Goal: Task Accomplishment & Management: Manage account settings

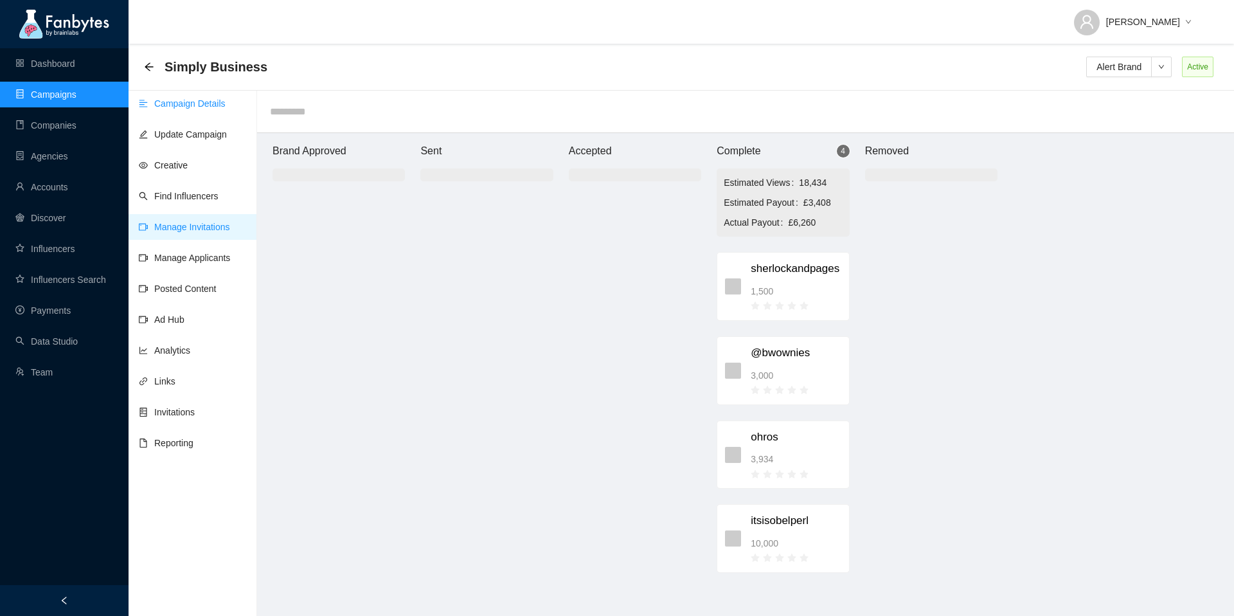
click at [206, 105] on link "Campaign Details" at bounding box center [182, 103] width 87 height 10
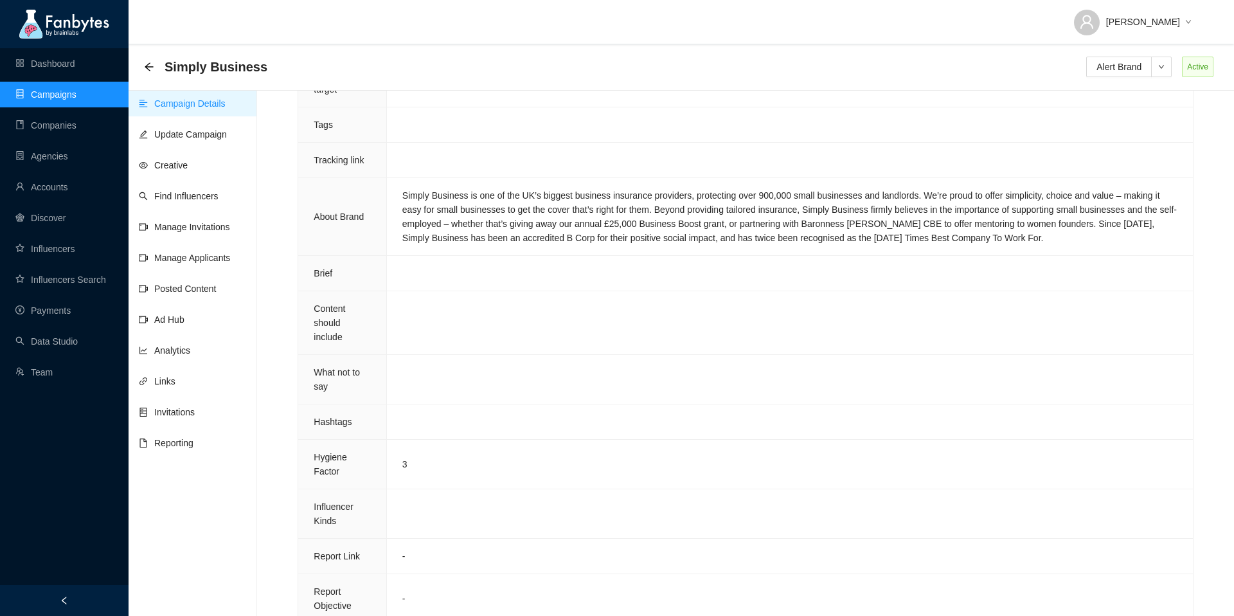
scroll to position [952, 0]
click at [199, 232] on link "Manage Invitations" at bounding box center [184, 227] width 91 height 10
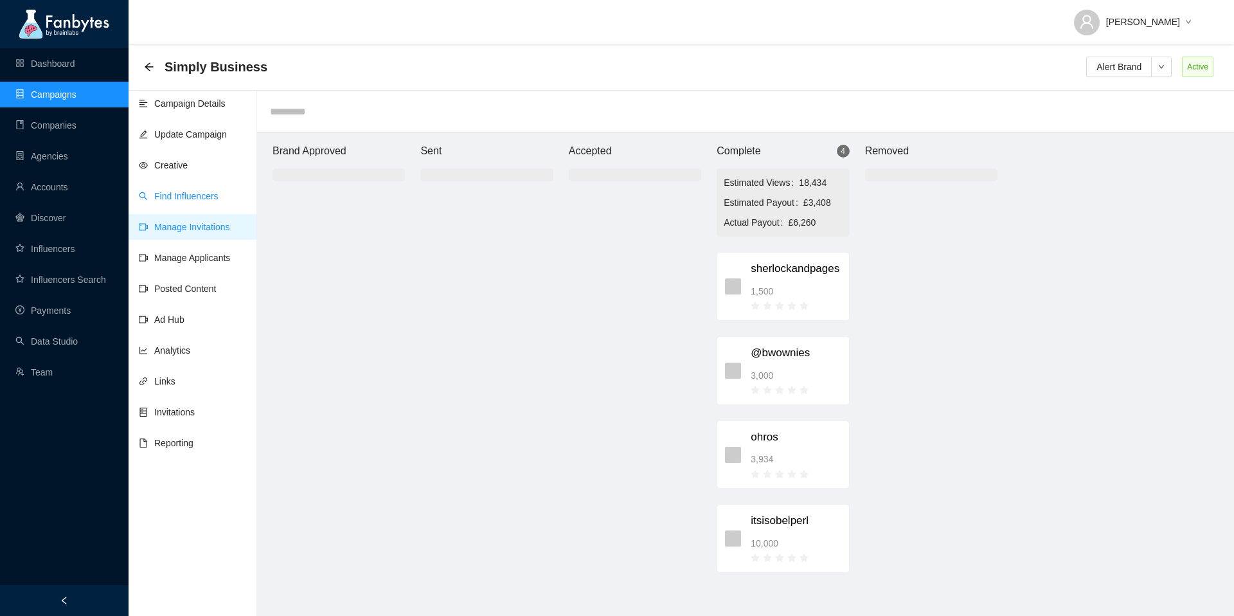
click at [204, 198] on link "Find Influencers" at bounding box center [179, 196] width 80 height 10
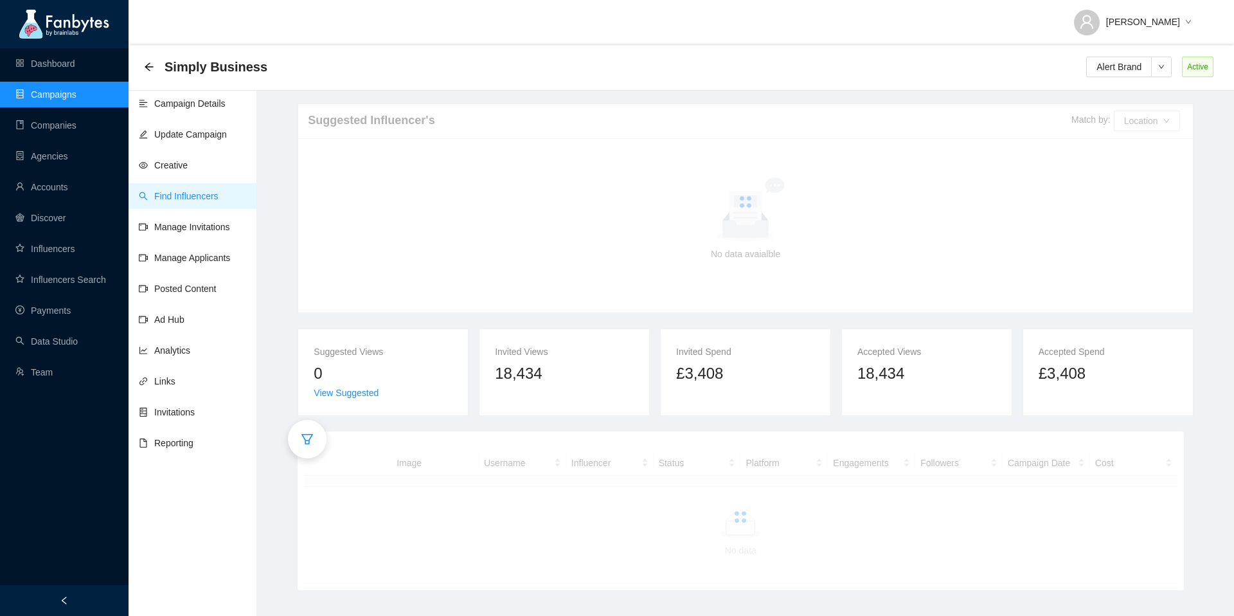
click at [303, 440] on icon "filter" at bounding box center [307, 438] width 13 height 13
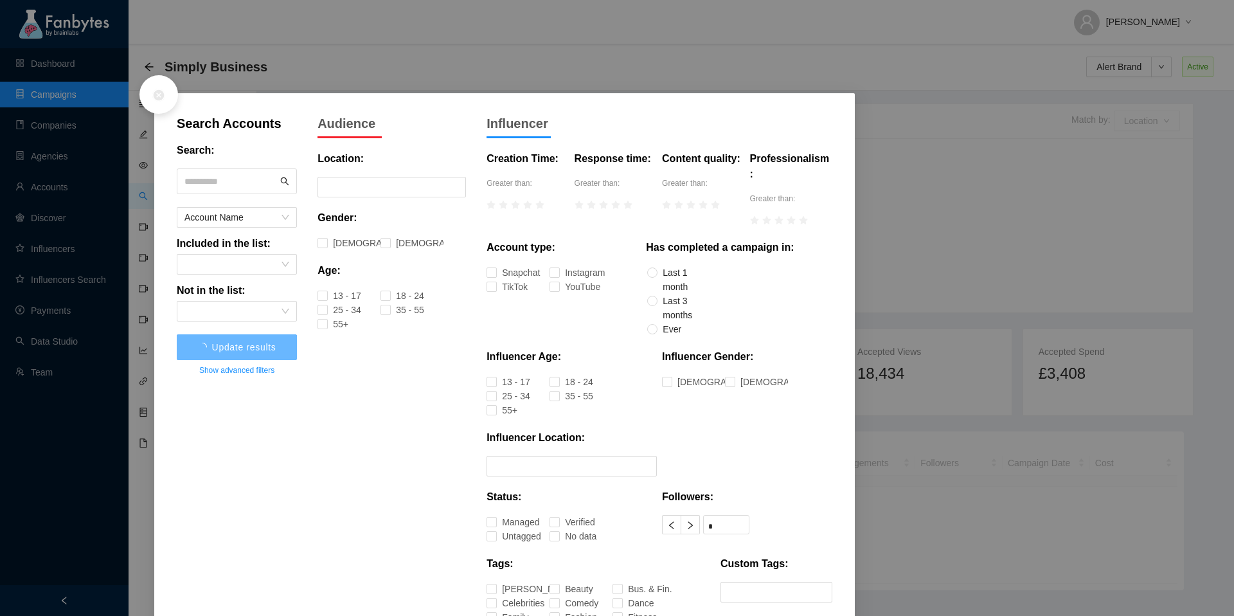
click at [248, 175] on input "text" at bounding box center [230, 181] width 93 height 19
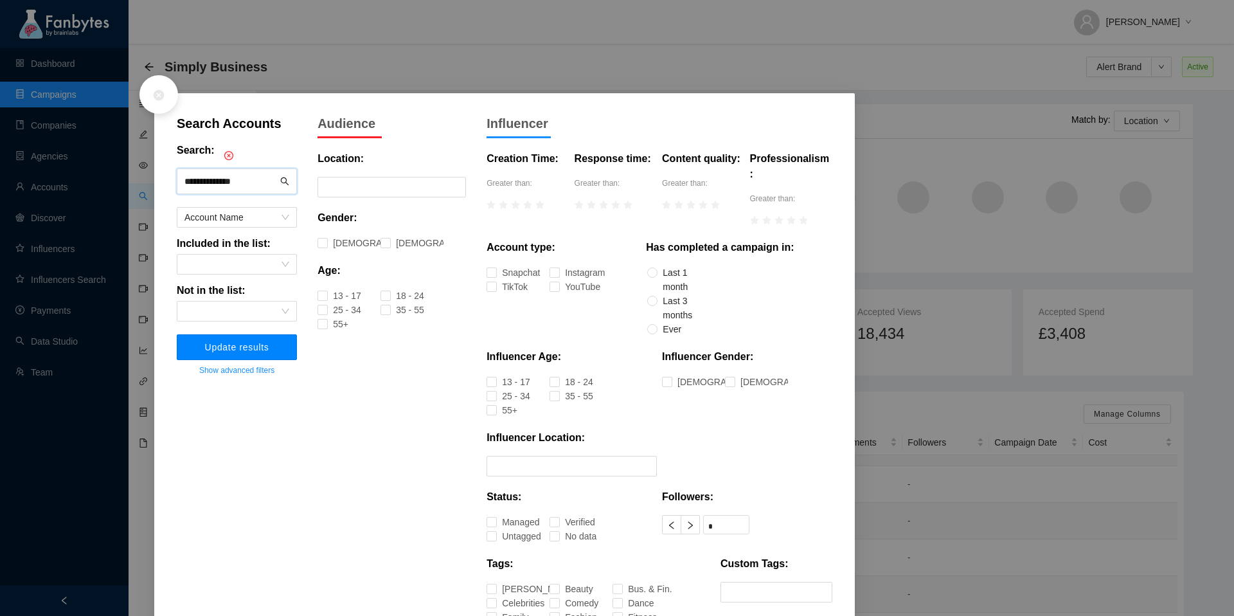
type input "**********"
click at [243, 348] on span "Update results" at bounding box center [237, 347] width 64 height 10
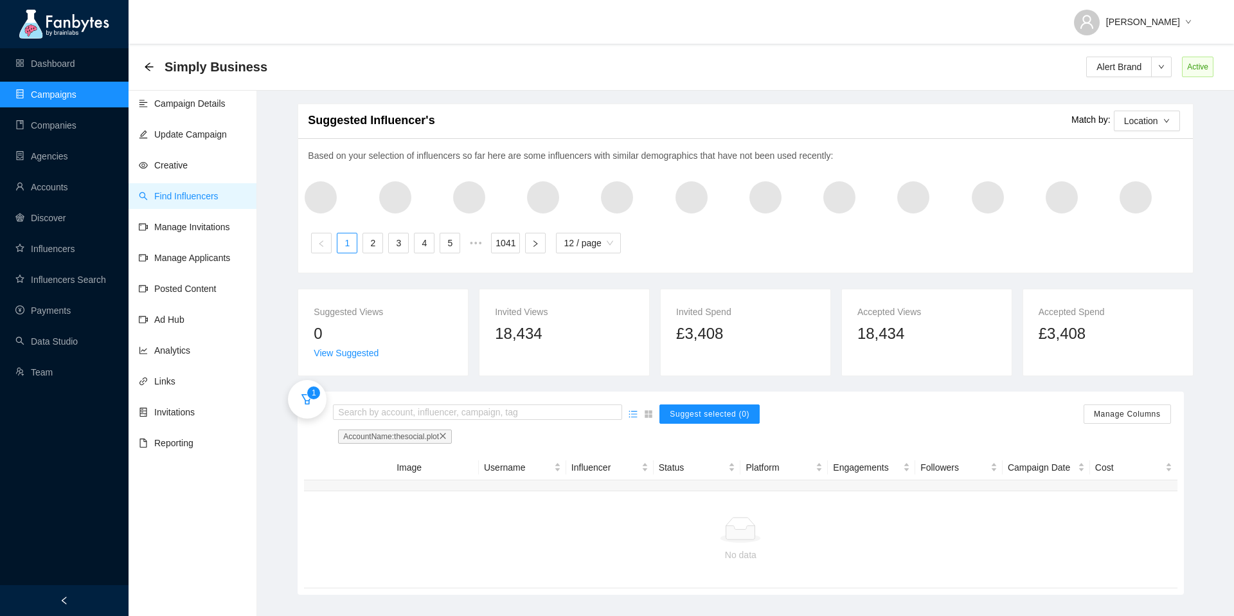
scroll to position [10, 0]
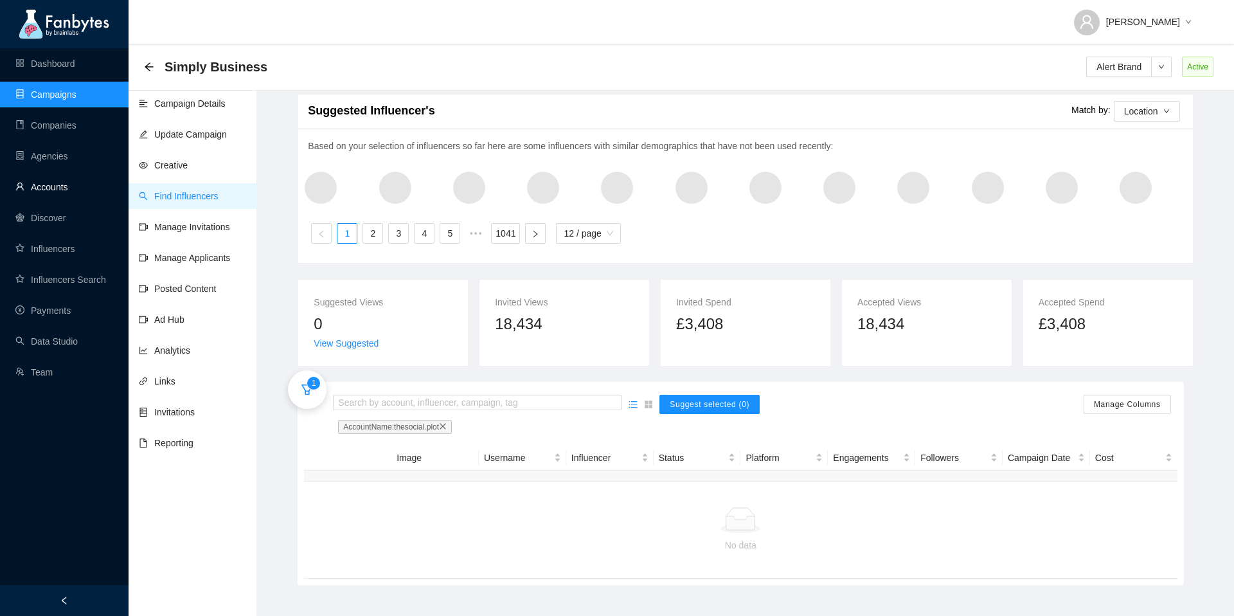
click at [58, 182] on link "Accounts" at bounding box center [41, 187] width 53 height 10
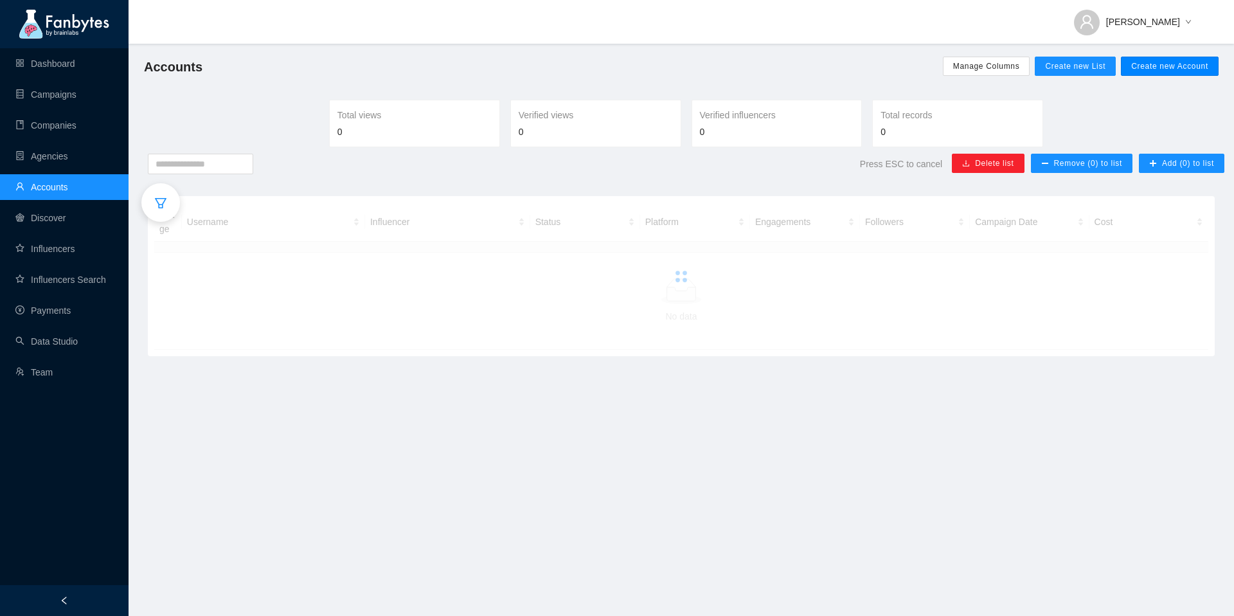
click at [1163, 66] on span "Create new Account" at bounding box center [1169, 66] width 77 height 10
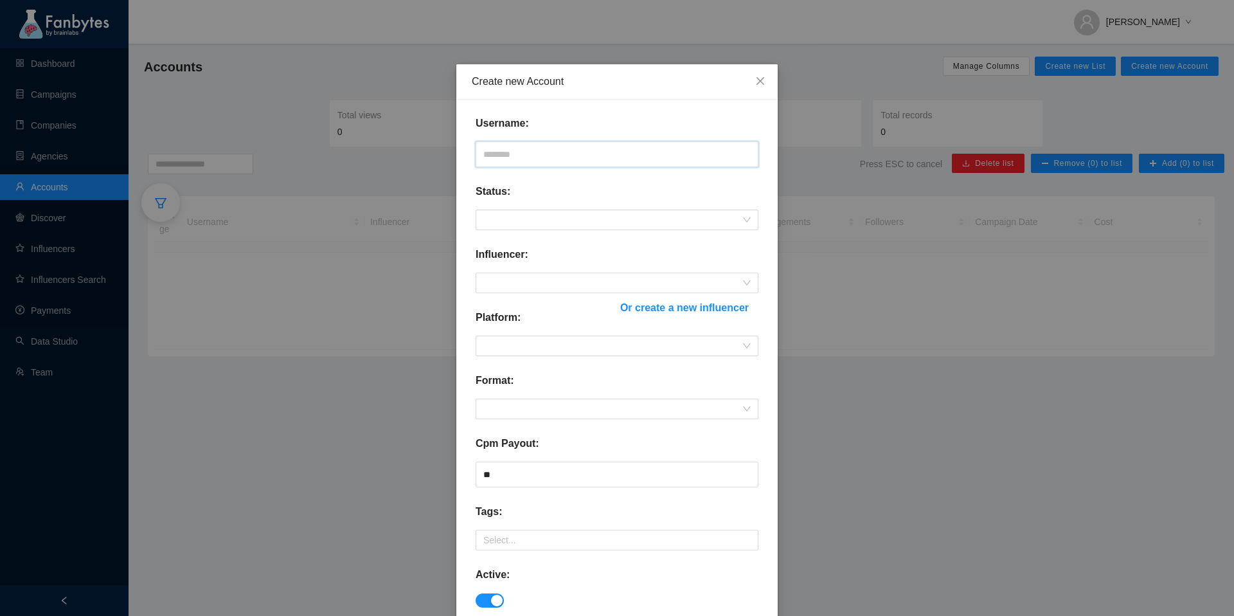
click at [551, 150] on input "text" at bounding box center [617, 154] width 283 height 26
type input "*"
click at [548, 220] on span at bounding box center [616, 219] width 267 height 19
type input "**********"
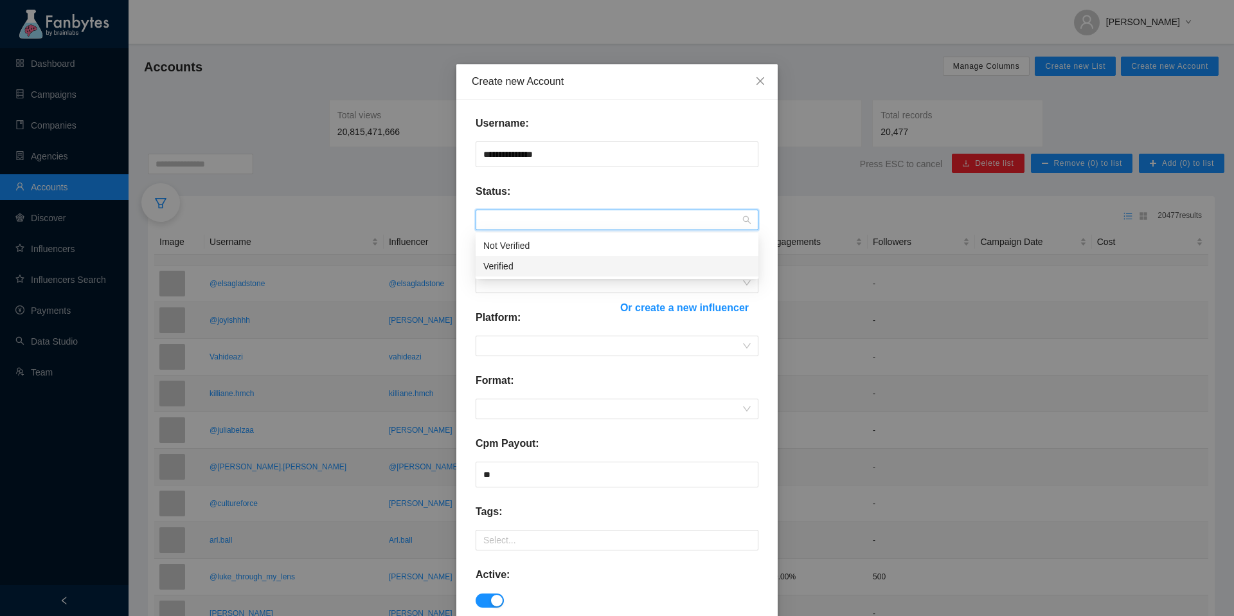
click at [529, 264] on div "Verified" at bounding box center [616, 266] width 267 height 14
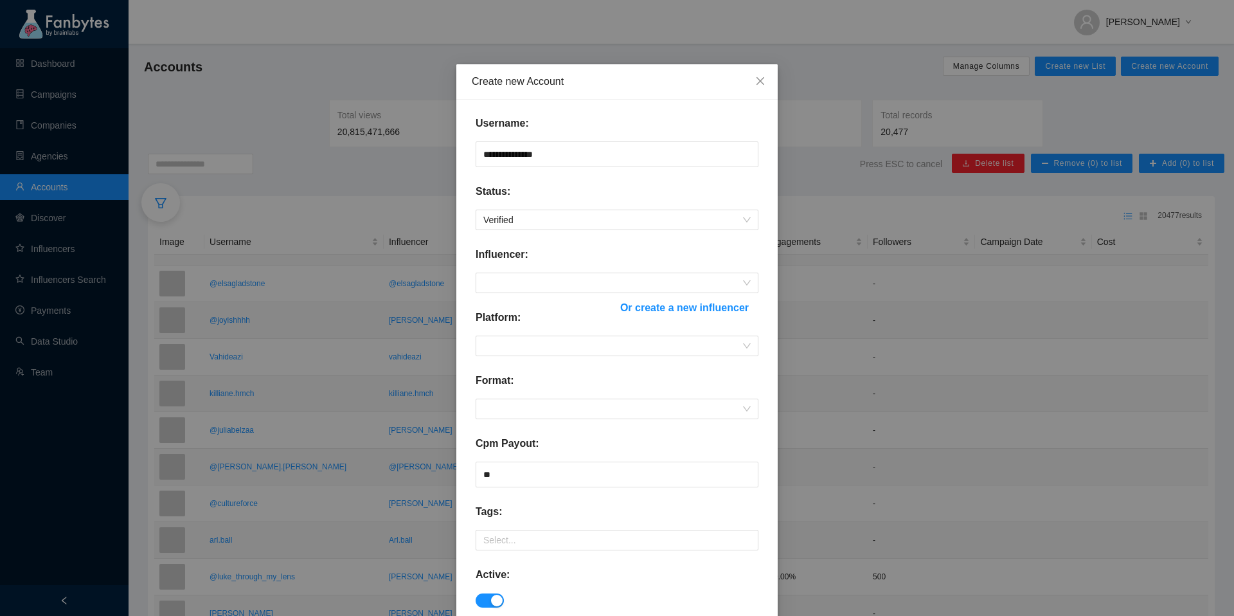
click at [528, 266] on div "Influencer:" at bounding box center [617, 260] width 283 height 26
click at [528, 278] on span at bounding box center [616, 282] width 267 height 19
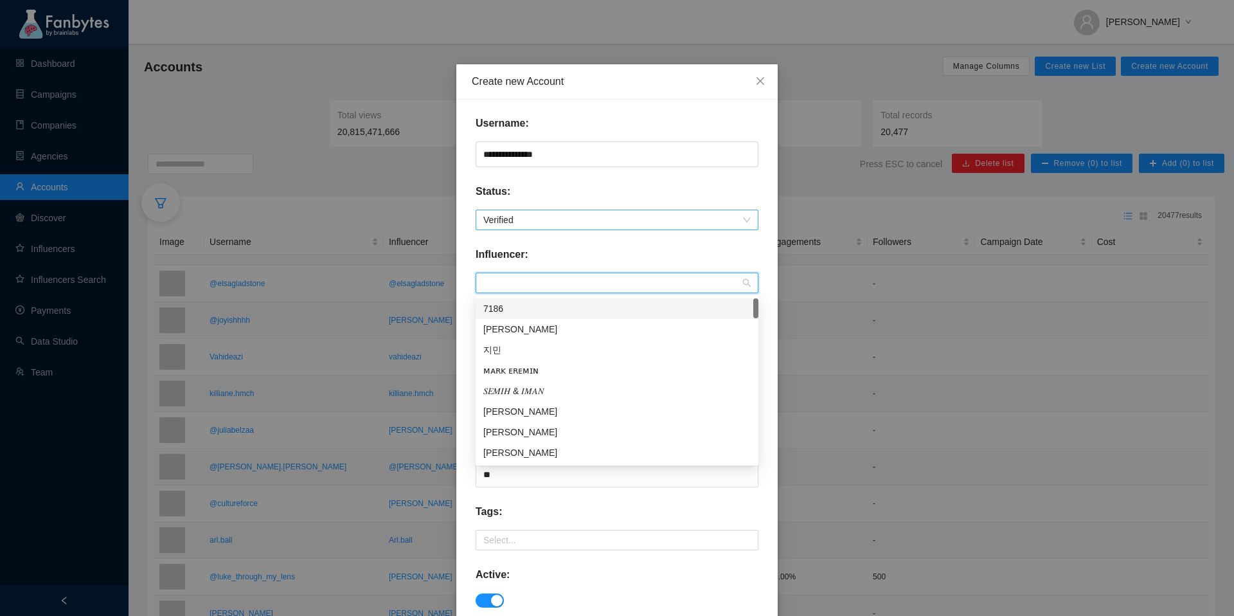
click at [607, 229] on div "Verified" at bounding box center [617, 219] width 283 height 21
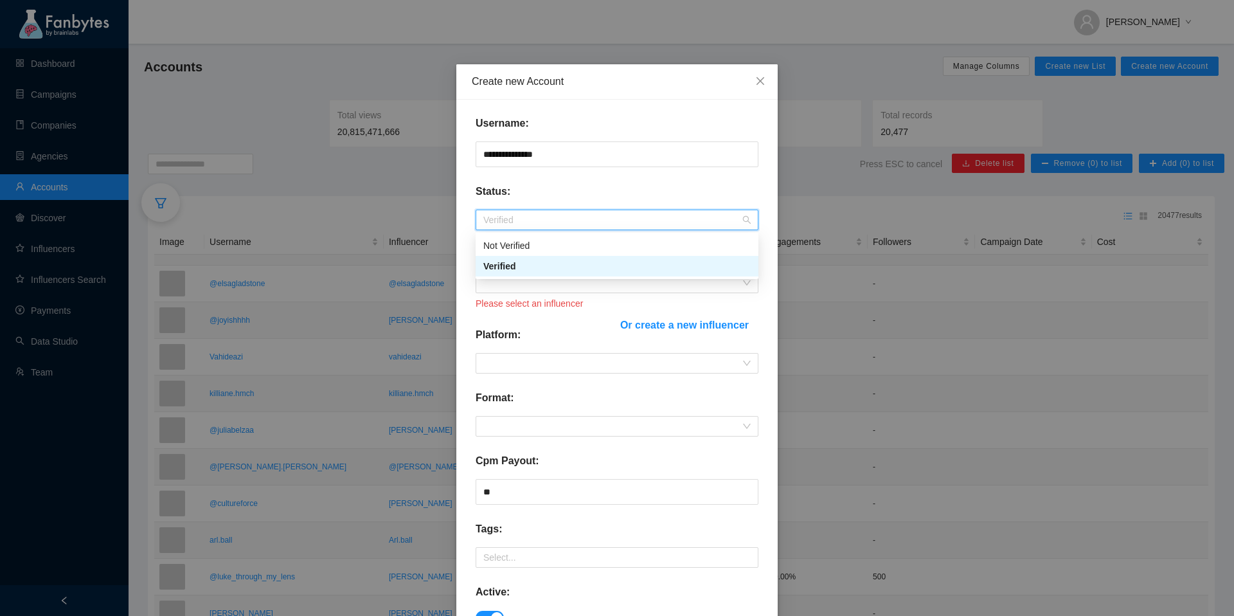
click at [669, 323] on span "Or create a new influencer" at bounding box center [684, 325] width 129 height 16
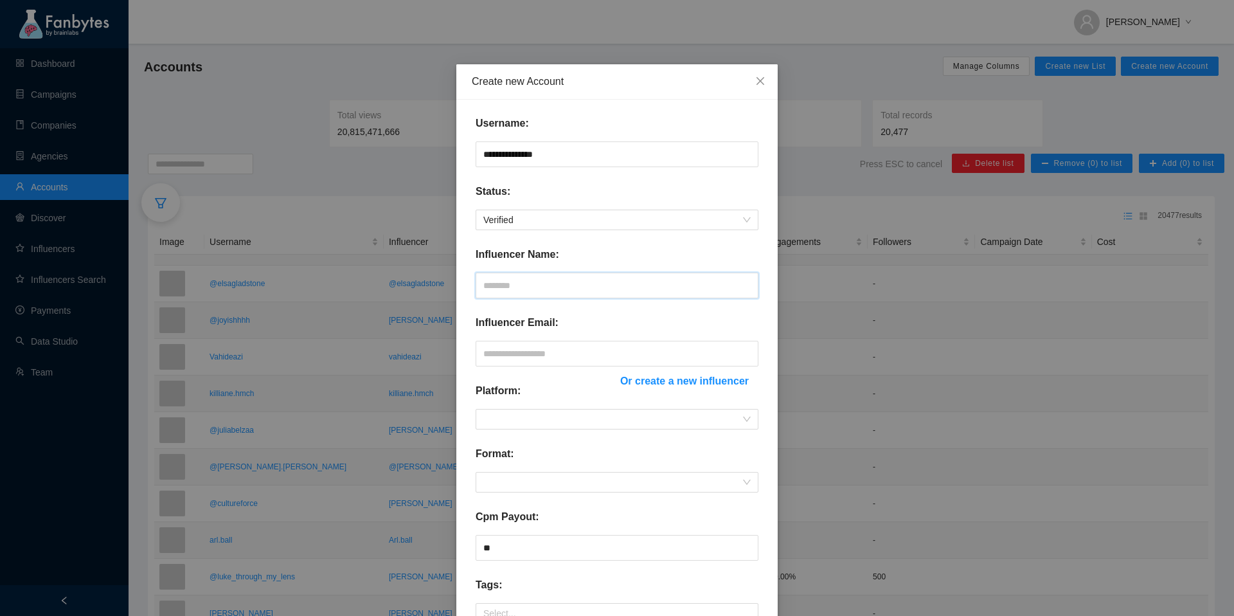
click at [568, 284] on input "text" at bounding box center [617, 285] width 283 height 26
click at [544, 366] on input "text" at bounding box center [617, 354] width 283 height 26
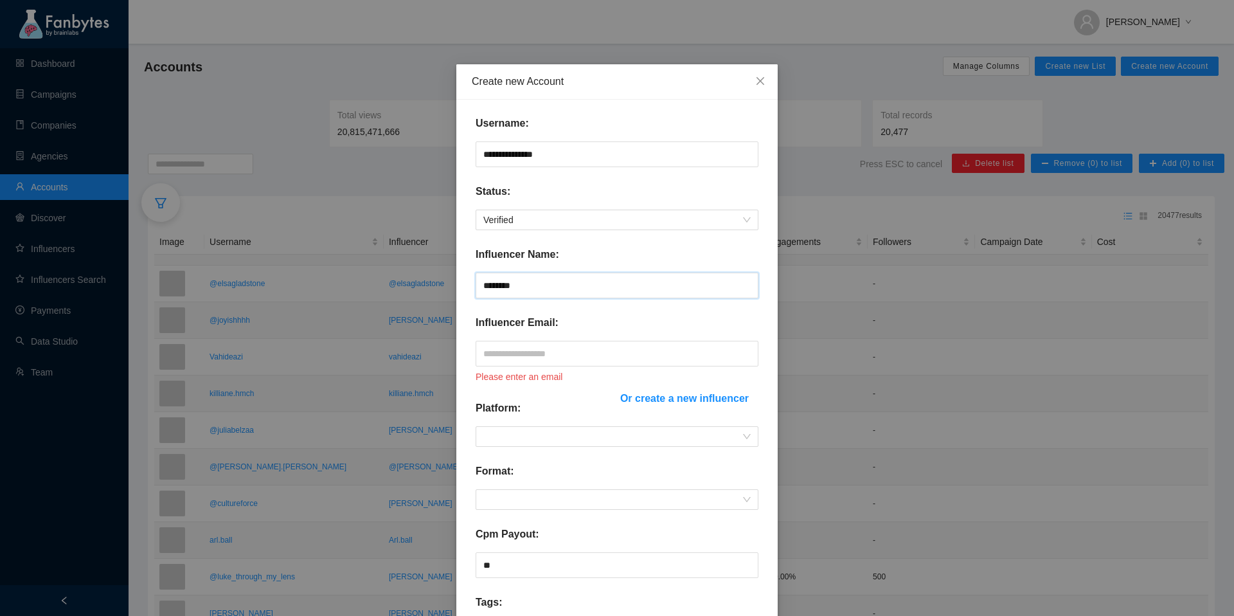
click at [516, 293] on input "********" at bounding box center [617, 285] width 283 height 26
type input "*********"
click at [506, 350] on input "text" at bounding box center [617, 354] width 283 height 26
paste input "**********"
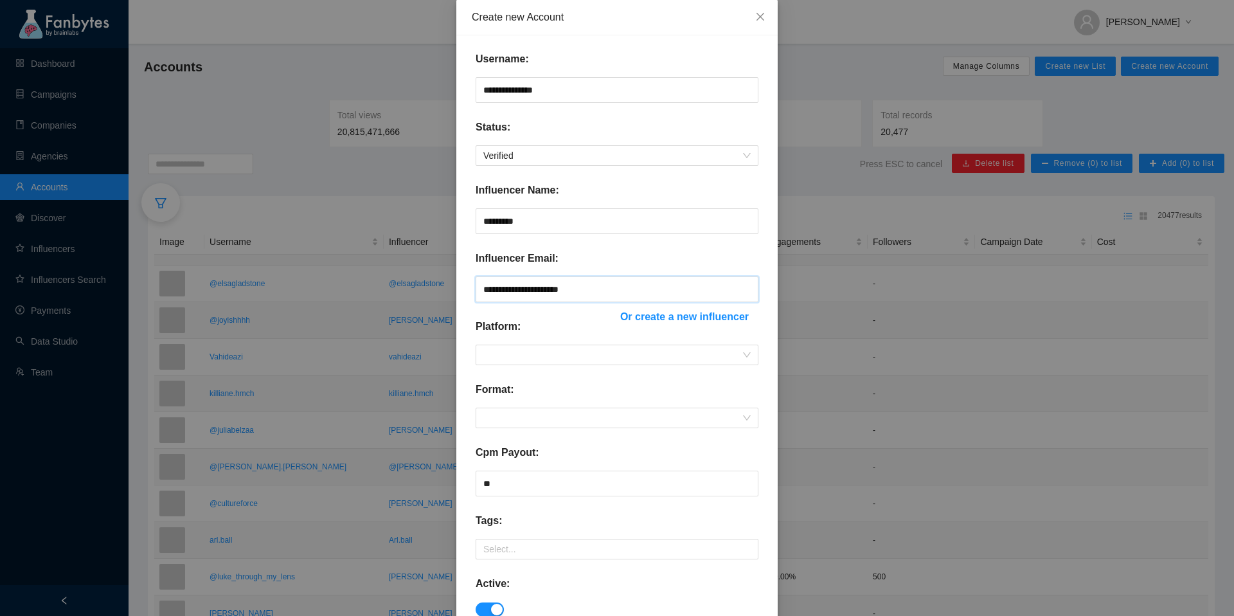
scroll to position [82, 0]
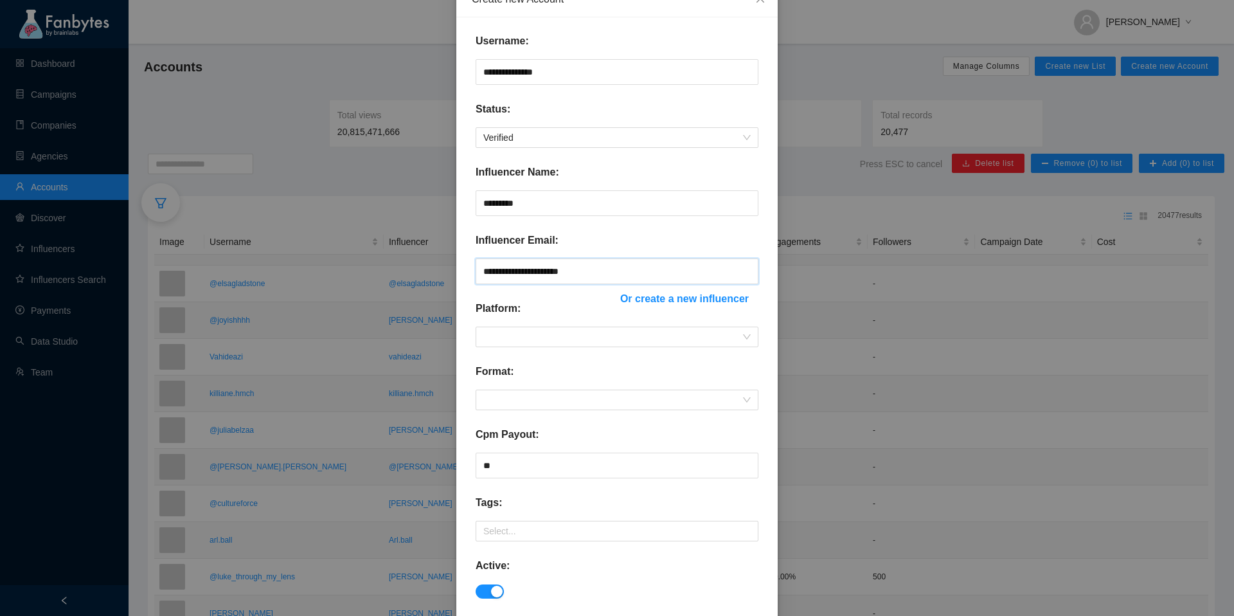
type input "**********"
click at [543, 316] on div "Platform:" at bounding box center [543, 314] width 135 height 26
click at [542, 328] on span at bounding box center [616, 336] width 267 height 19
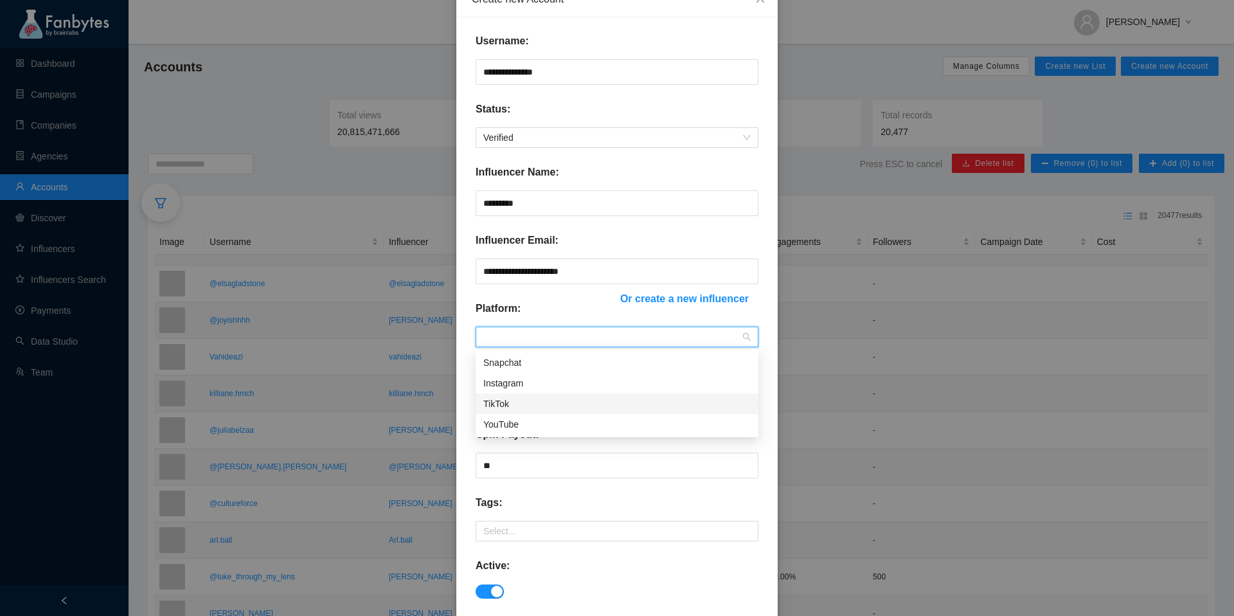
click at [520, 396] on div "TikTok" at bounding box center [616, 403] width 267 height 14
click at [531, 398] on span at bounding box center [616, 399] width 267 height 19
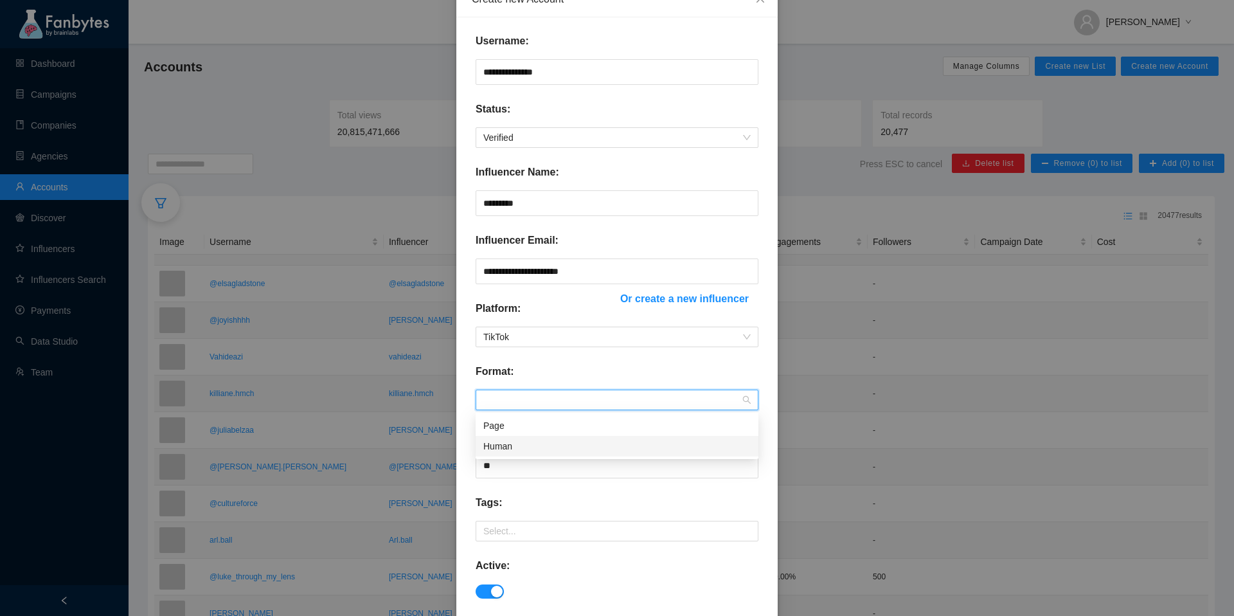
click at [523, 446] on div "Human" at bounding box center [616, 446] width 267 height 14
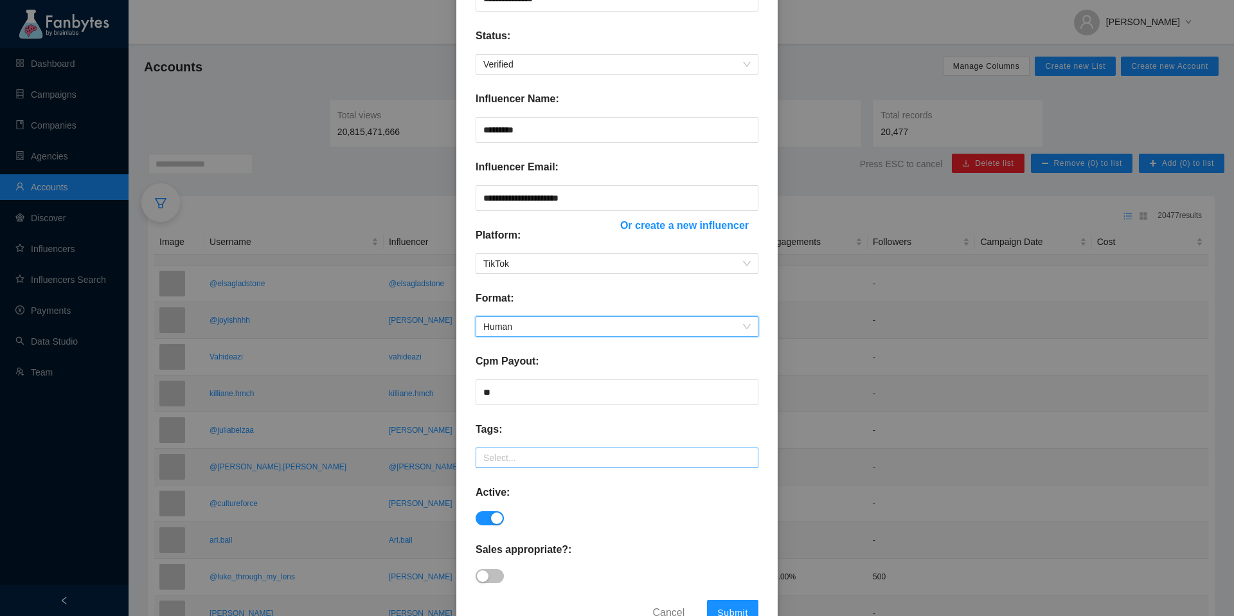
scroll to position [197, 0]
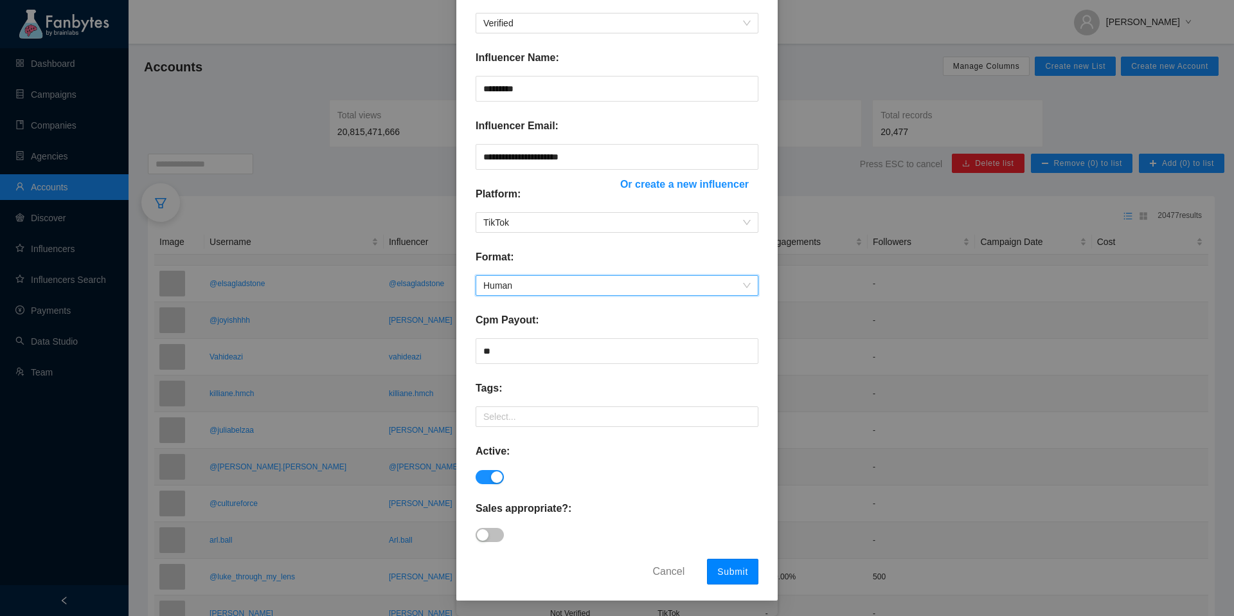
click at [741, 566] on span "Submit" at bounding box center [732, 571] width 31 height 10
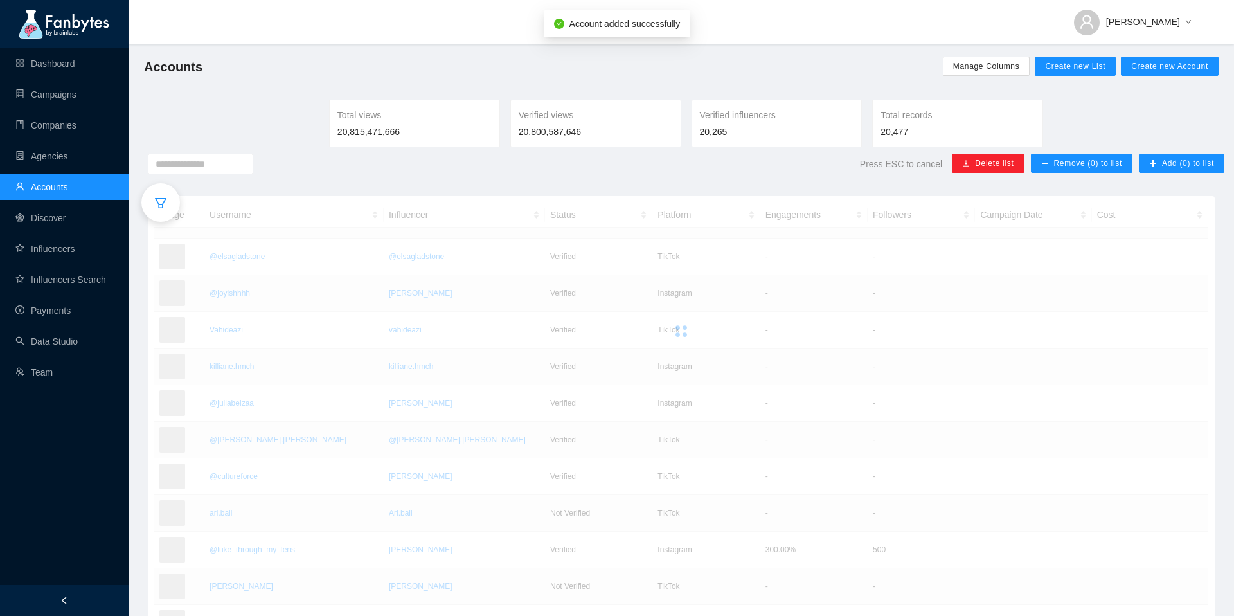
scroll to position [132, 0]
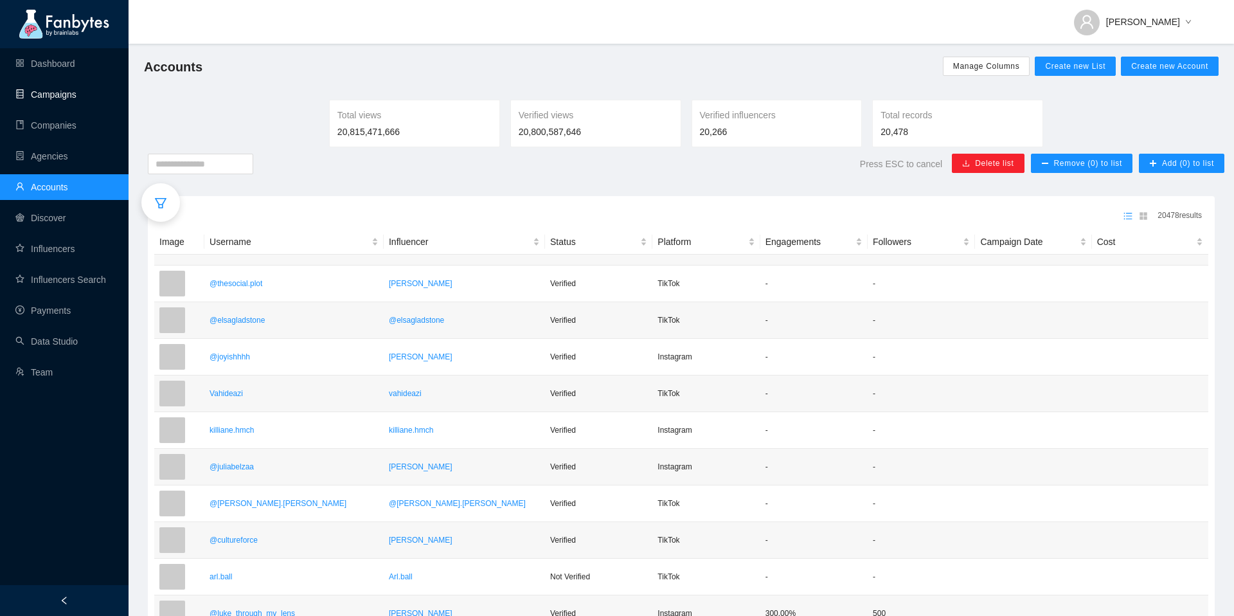
click at [64, 94] on link "Campaigns" at bounding box center [45, 94] width 61 height 10
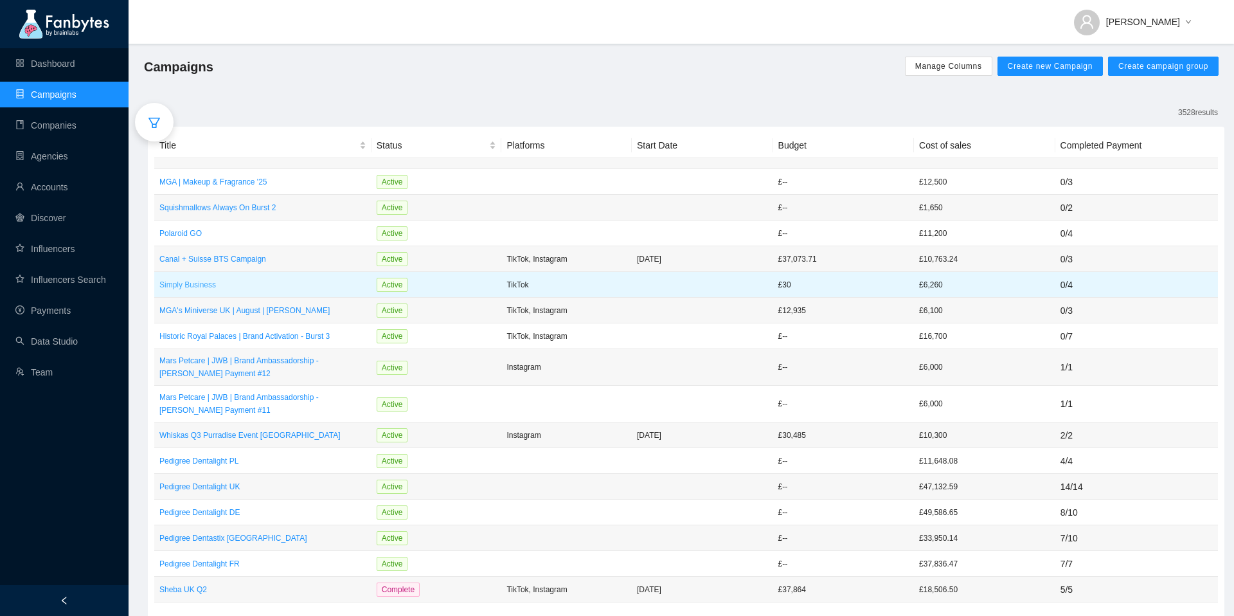
click at [233, 281] on p "Simply Business" at bounding box center [262, 284] width 207 height 13
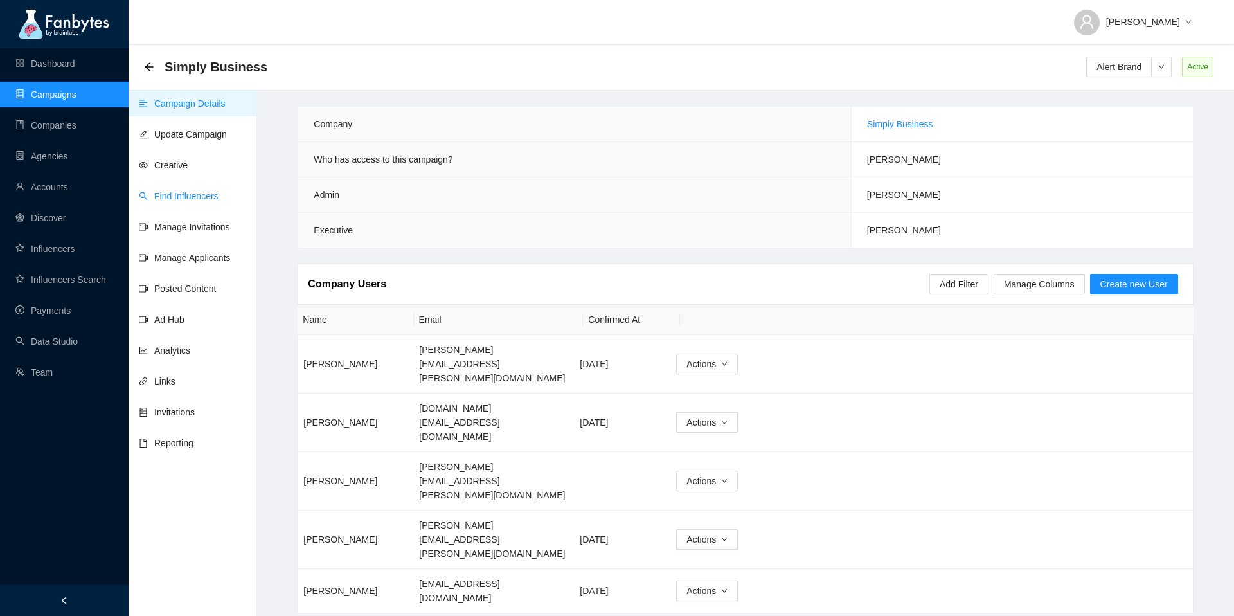
click at [188, 191] on link "Find Influencers" at bounding box center [179, 196] width 80 height 10
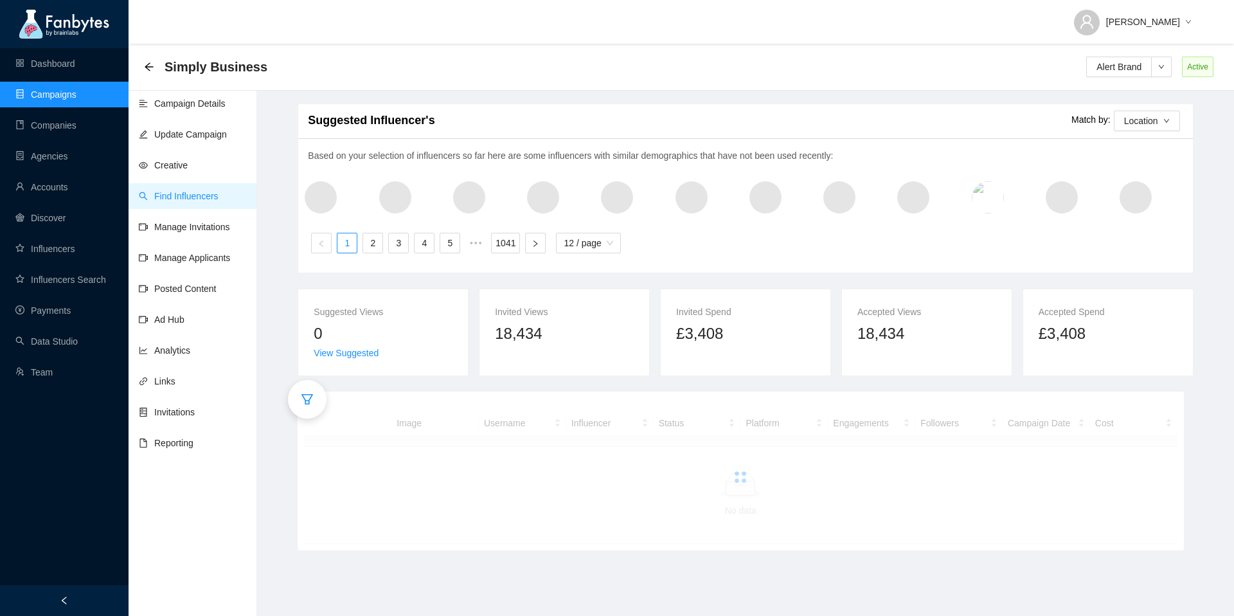
click at [315, 399] on div at bounding box center [307, 399] width 39 height 39
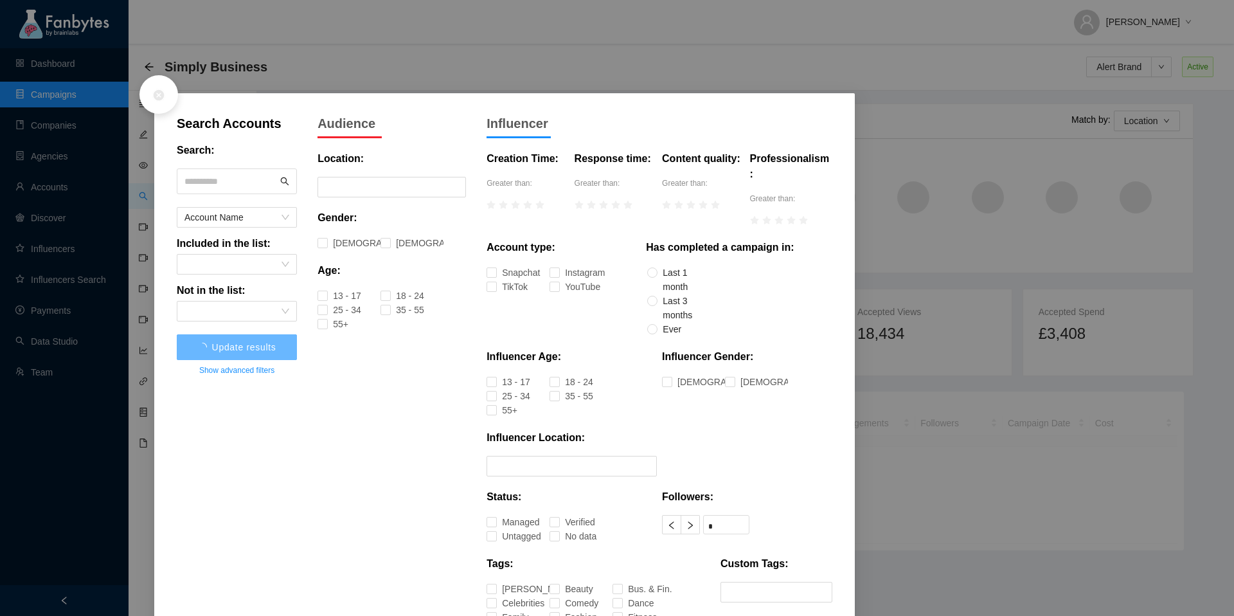
click at [222, 173] on input "text" at bounding box center [230, 181] width 93 height 19
click at [245, 351] on span "Update results" at bounding box center [237, 347] width 64 height 10
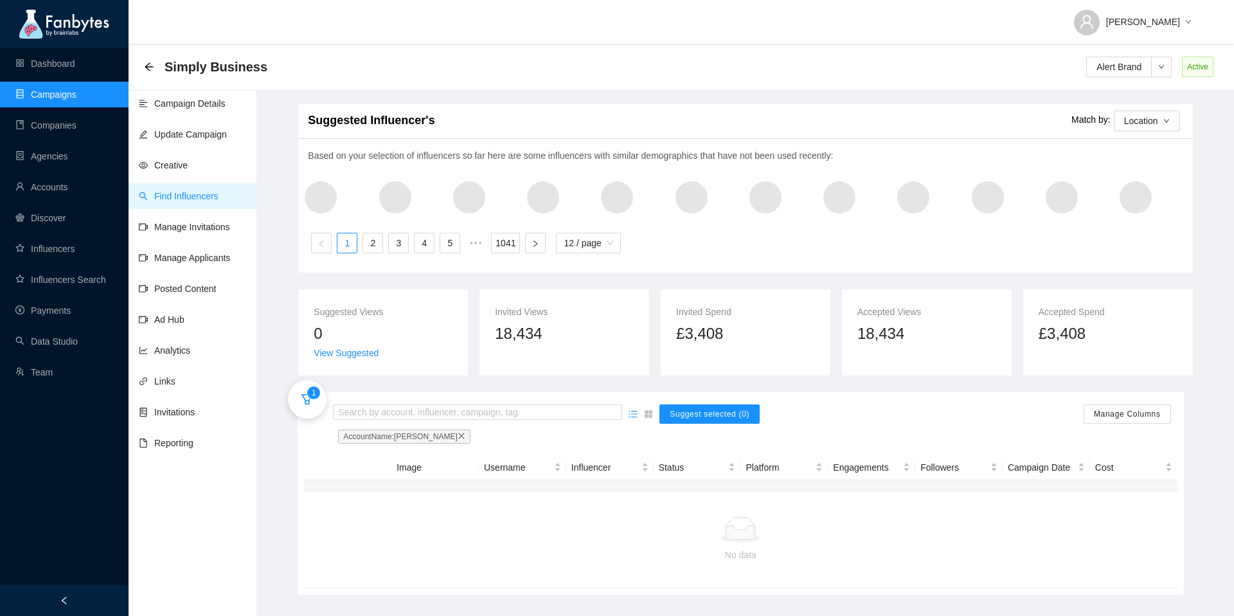
click at [307, 405] on icon "filter" at bounding box center [307, 399] width 13 height 13
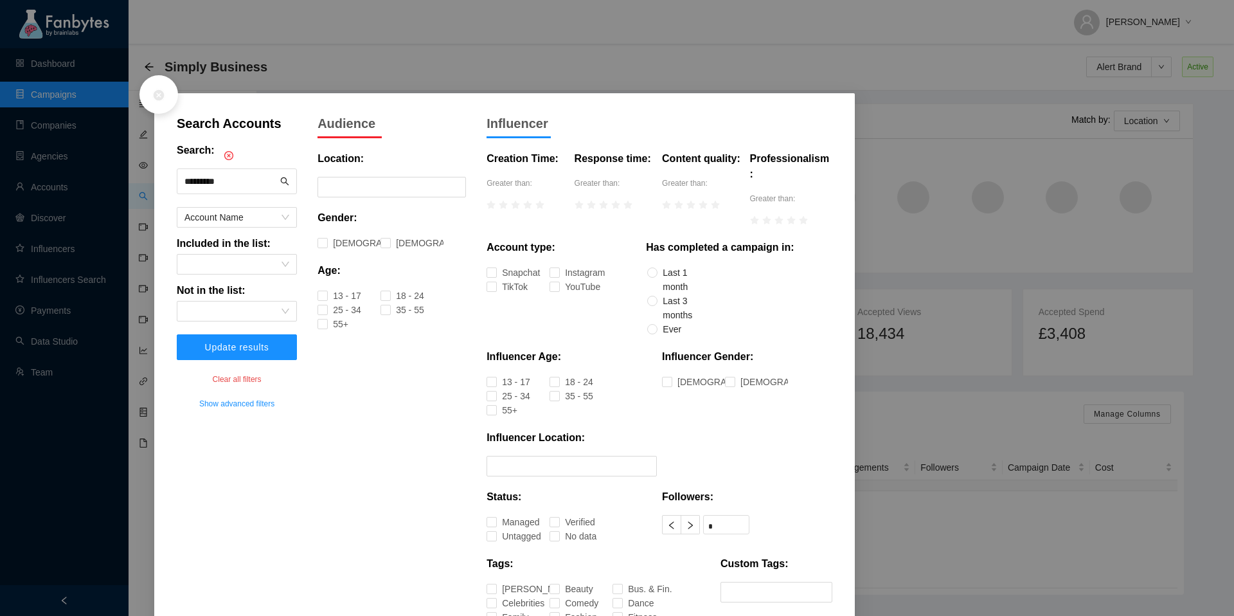
click at [220, 186] on input "*********" at bounding box center [230, 181] width 93 height 19
type input "**********"
click at [247, 346] on span "Update results" at bounding box center [237, 347] width 64 height 10
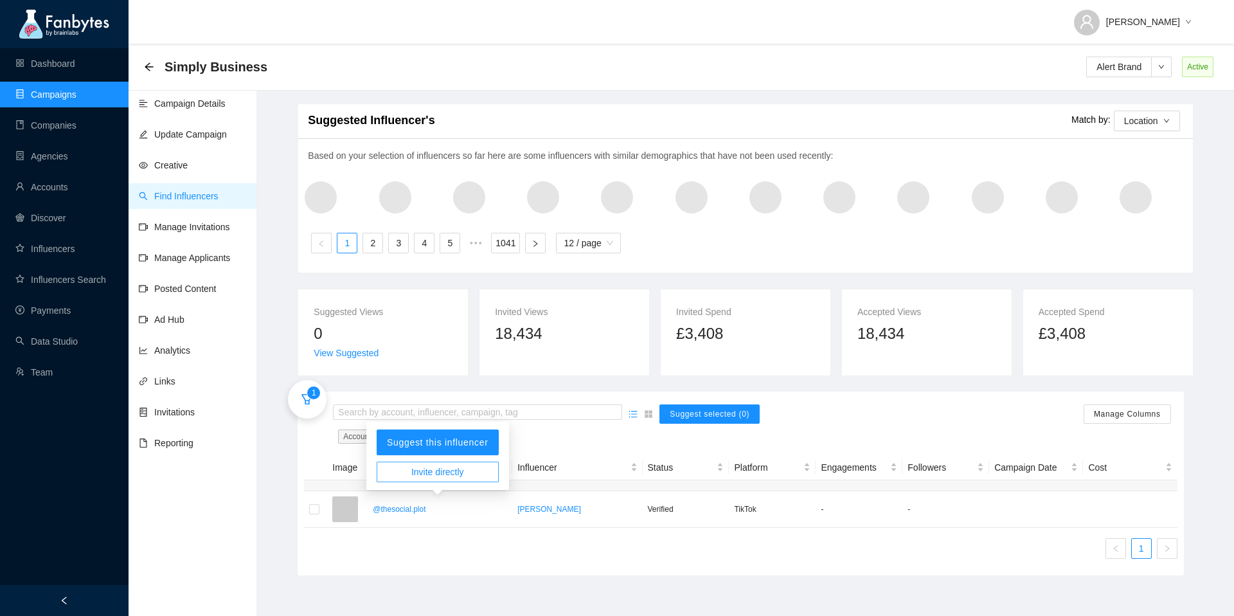
click at [454, 477] on span "Invite directly" at bounding box center [437, 472] width 53 height 14
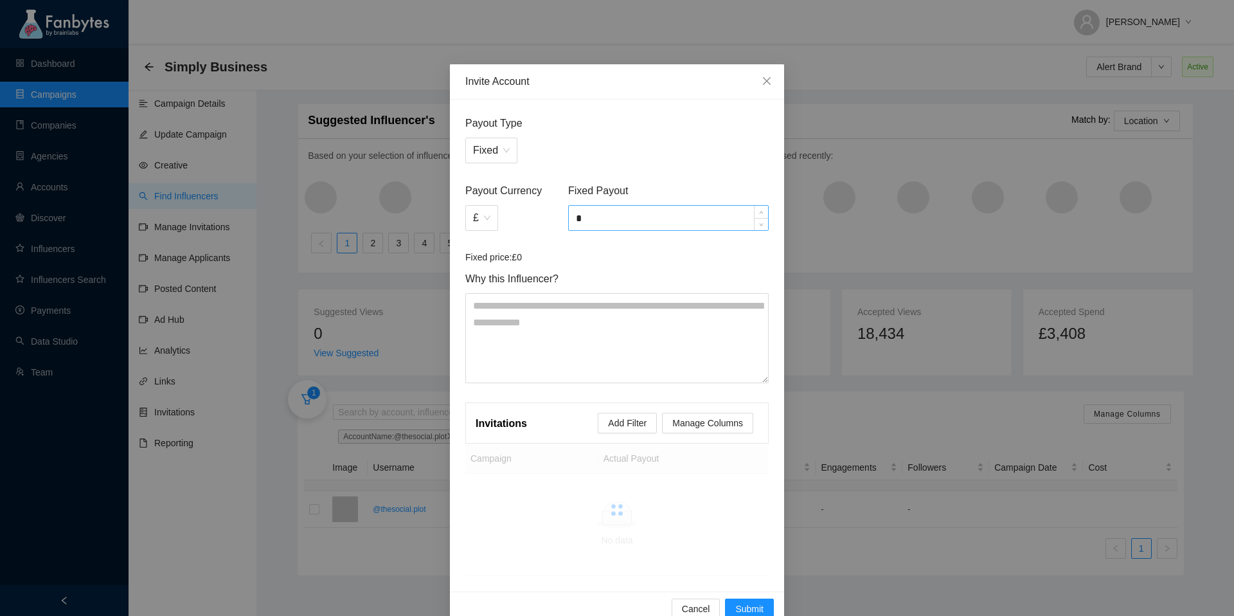
click at [605, 205] on div "*" at bounding box center [668, 218] width 200 height 26
click at [605, 206] on input "*" at bounding box center [668, 218] width 199 height 24
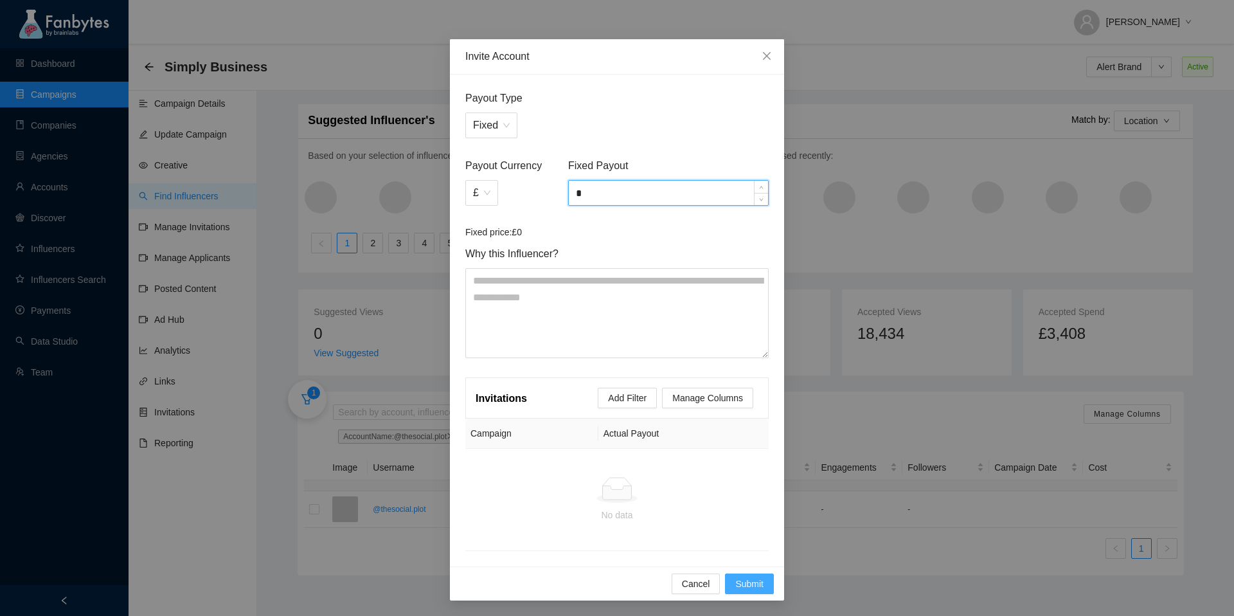
type input "*"
click at [757, 586] on span "Submit" at bounding box center [749, 583] width 28 height 14
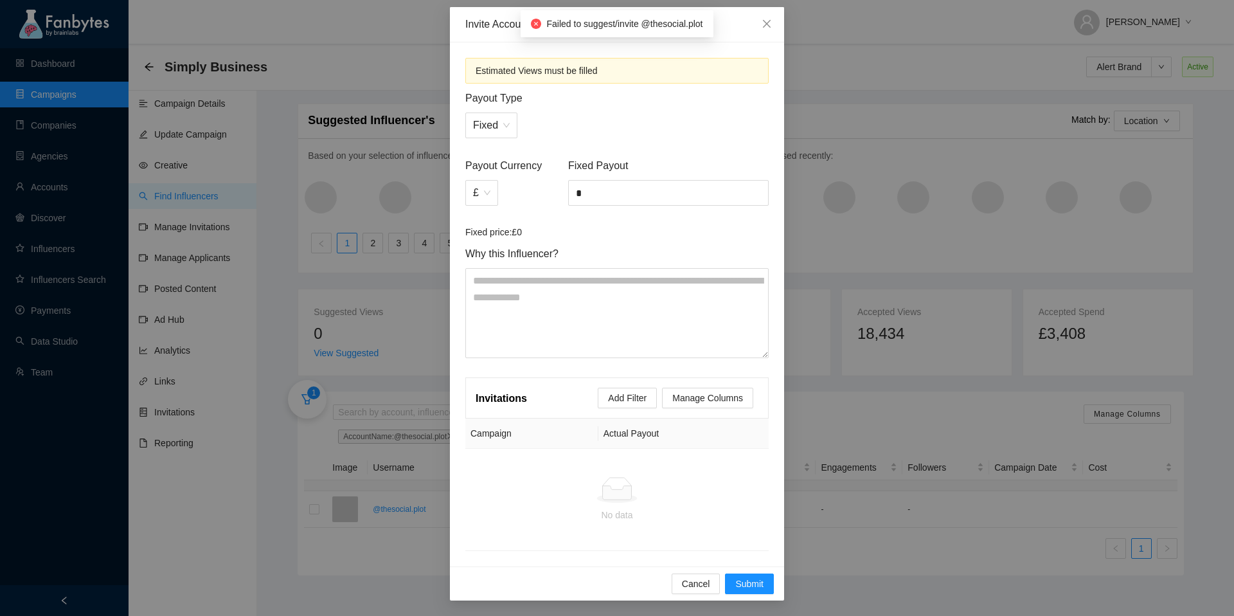
scroll to position [0, 0]
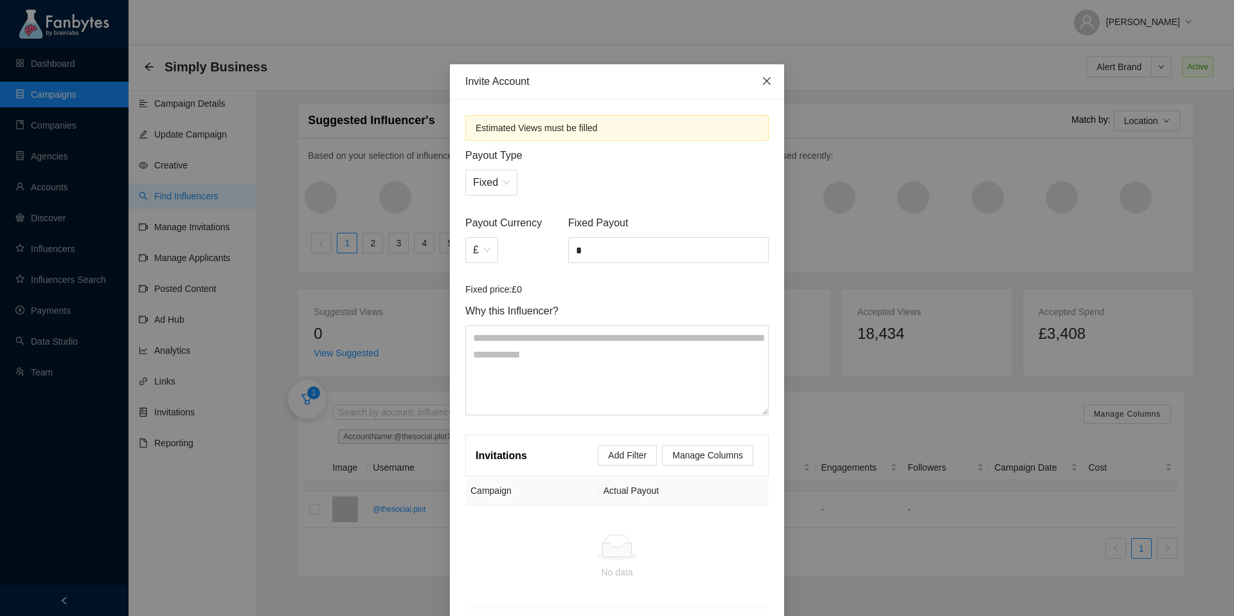
click at [770, 90] on span "Close" at bounding box center [766, 81] width 35 height 35
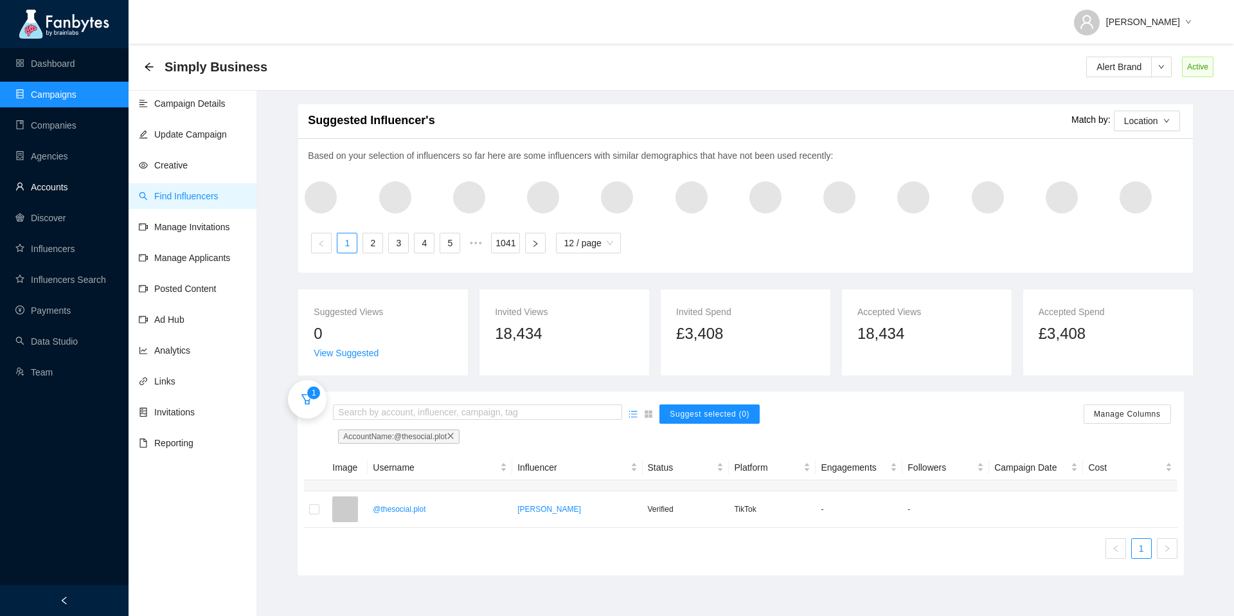
click at [60, 190] on link "Accounts" at bounding box center [41, 187] width 53 height 10
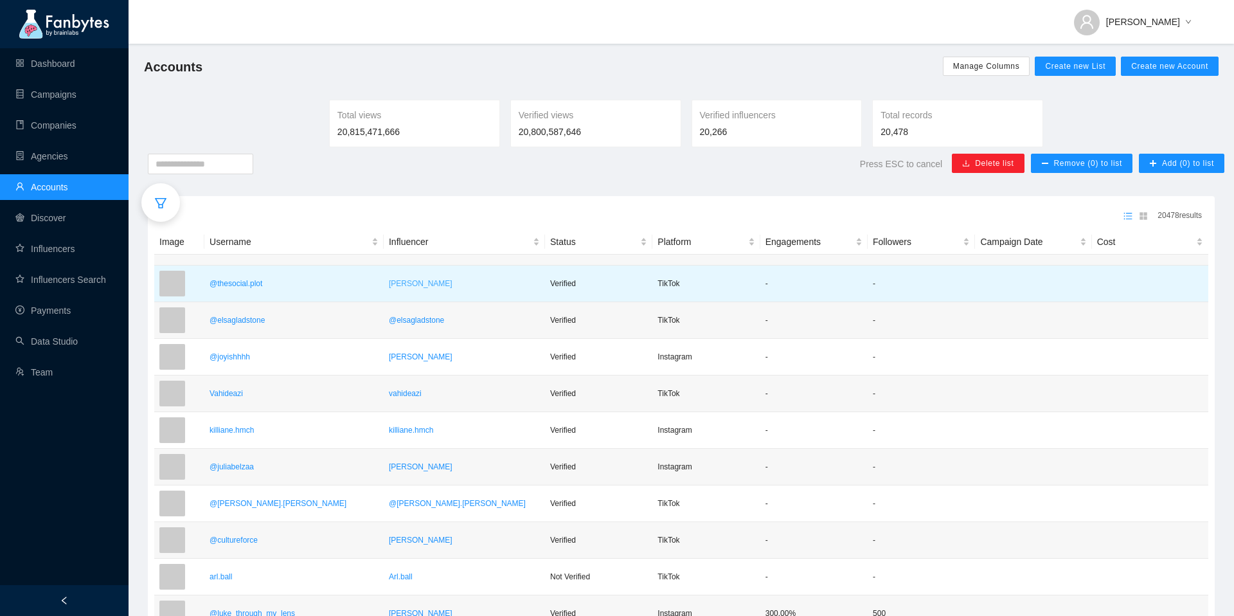
click at [448, 283] on p "[PERSON_NAME]" at bounding box center [464, 283] width 151 height 13
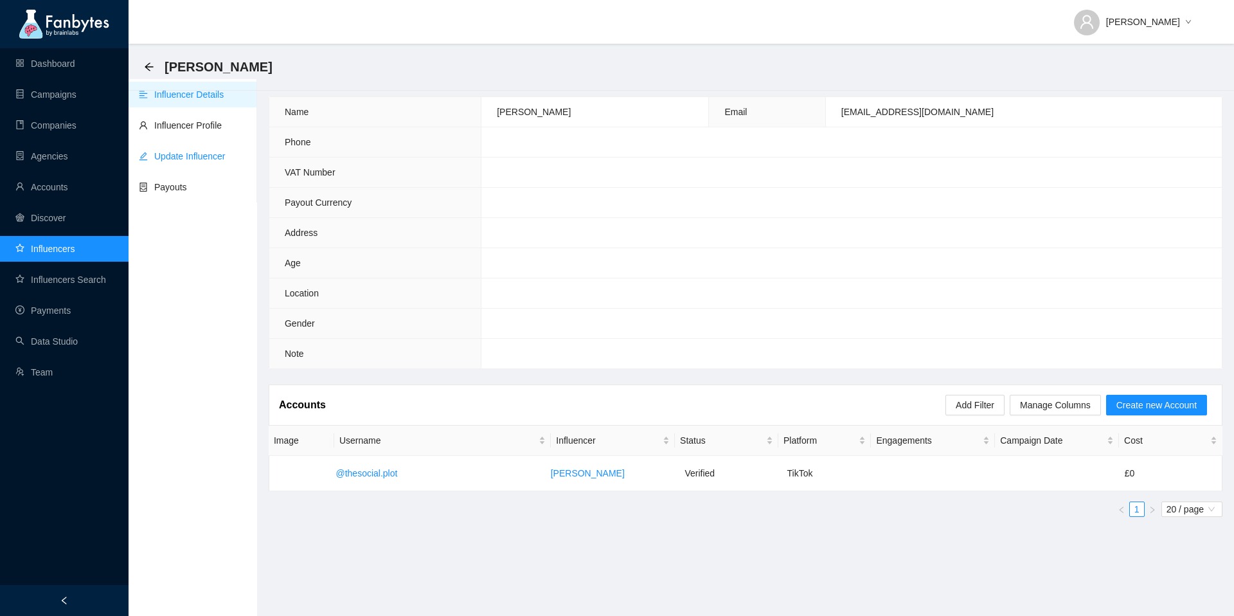
click at [190, 154] on link "Update Influencer" at bounding box center [182, 156] width 87 height 10
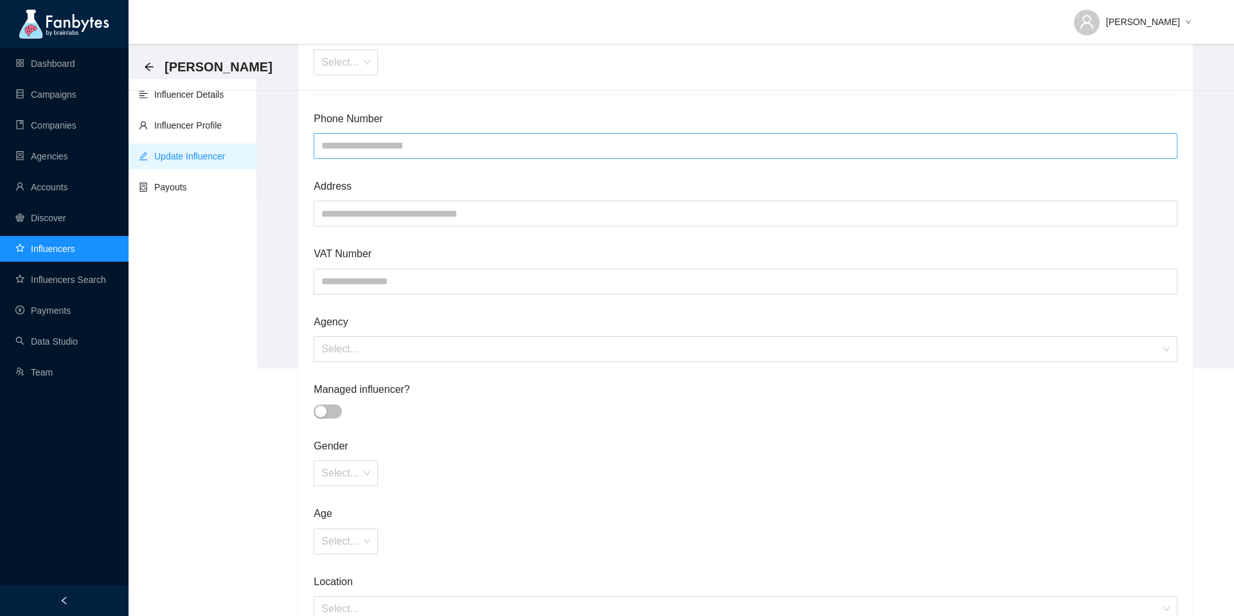
scroll to position [446, 0]
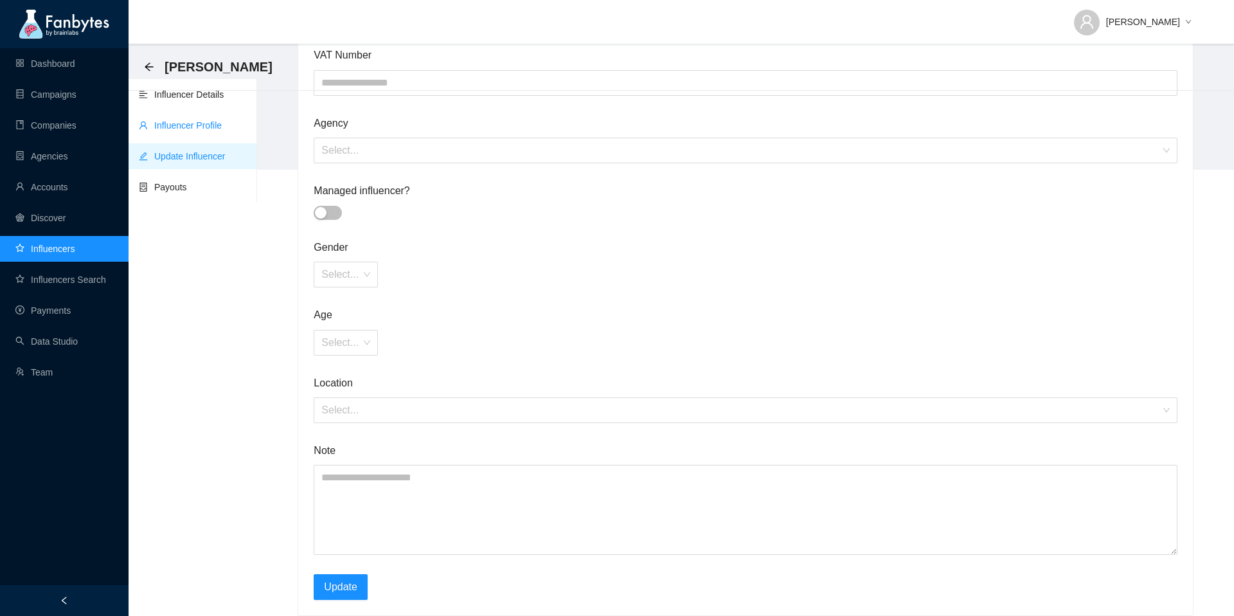
click at [195, 121] on link "Influencer Profile" at bounding box center [180, 125] width 83 height 10
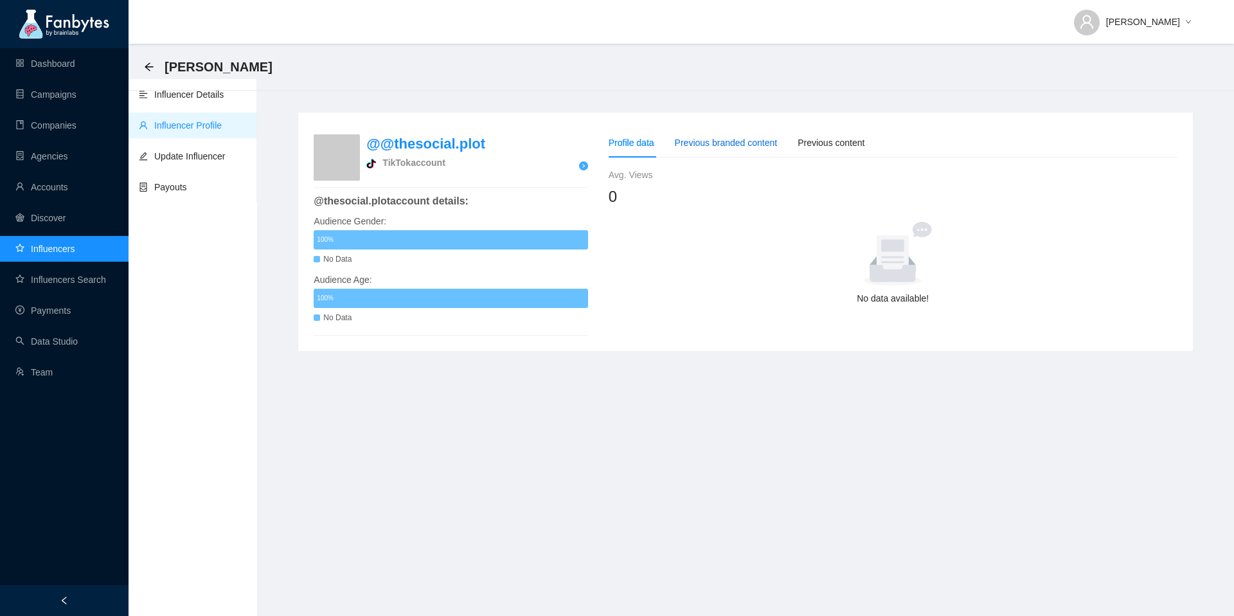
click at [730, 141] on div "Previous branded content" at bounding box center [726, 143] width 103 height 14
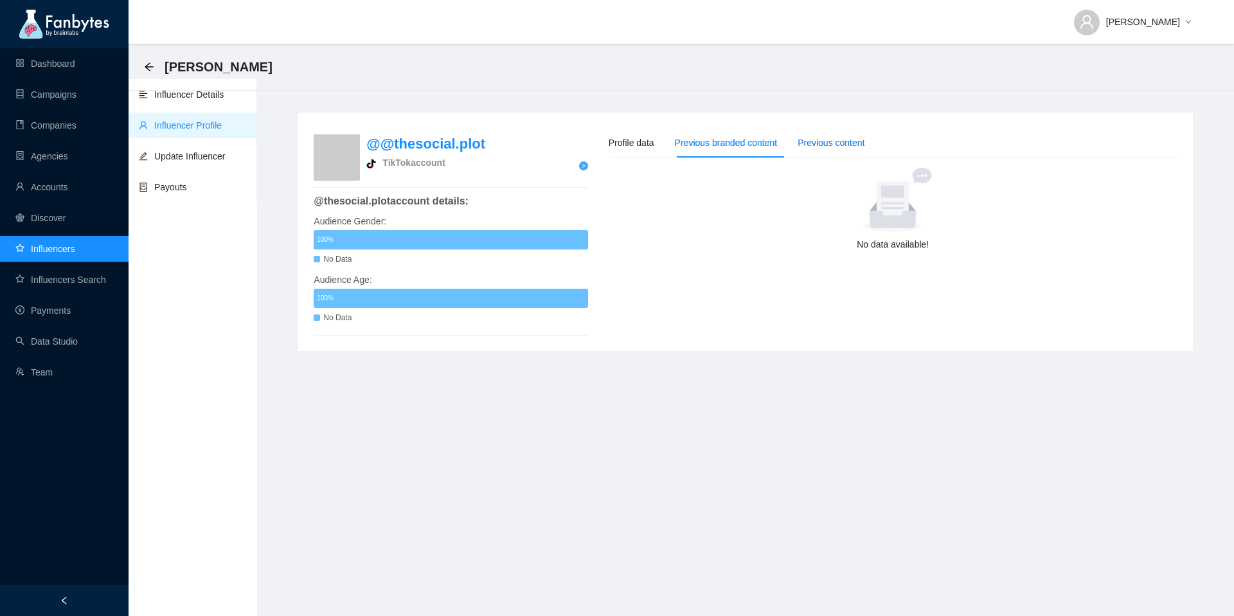
click at [864, 147] on div "Previous content" at bounding box center [830, 143] width 67 height 14
click at [182, 96] on link "Influencer Details" at bounding box center [181, 94] width 85 height 10
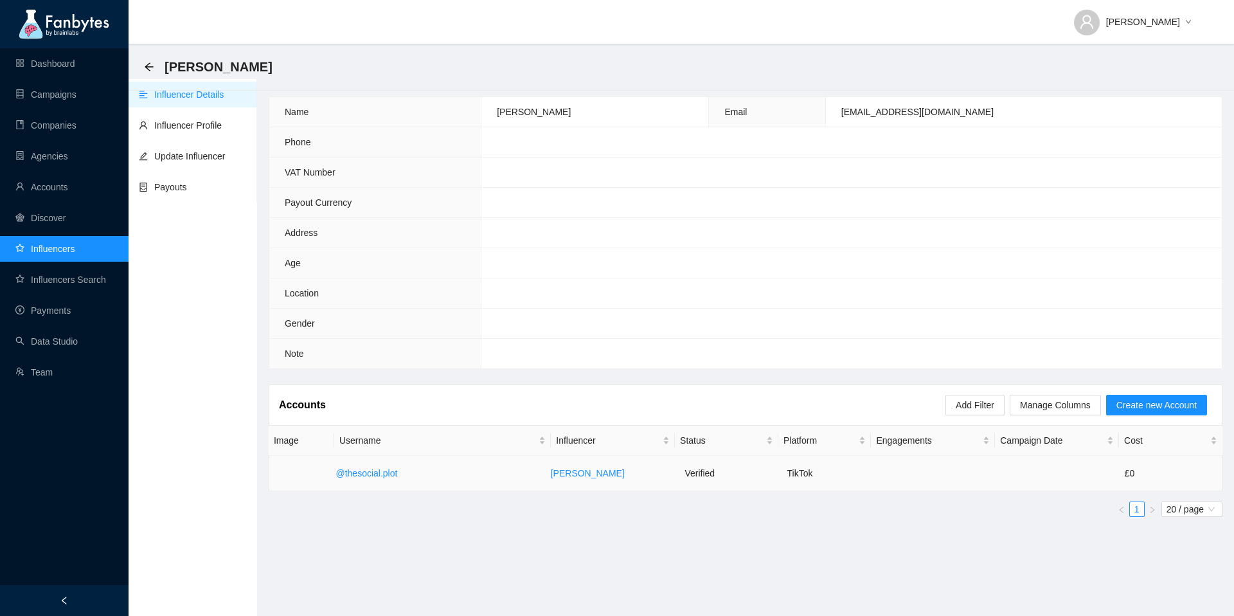
click at [445, 479] on td "@thesocial.plot" at bounding box center [437, 473] width 215 height 35
click at [365, 467] on td "@thesocial.plot" at bounding box center [437, 473] width 215 height 35
click at [368, 472] on link "@thesocial.plot" at bounding box center [366, 473] width 62 height 10
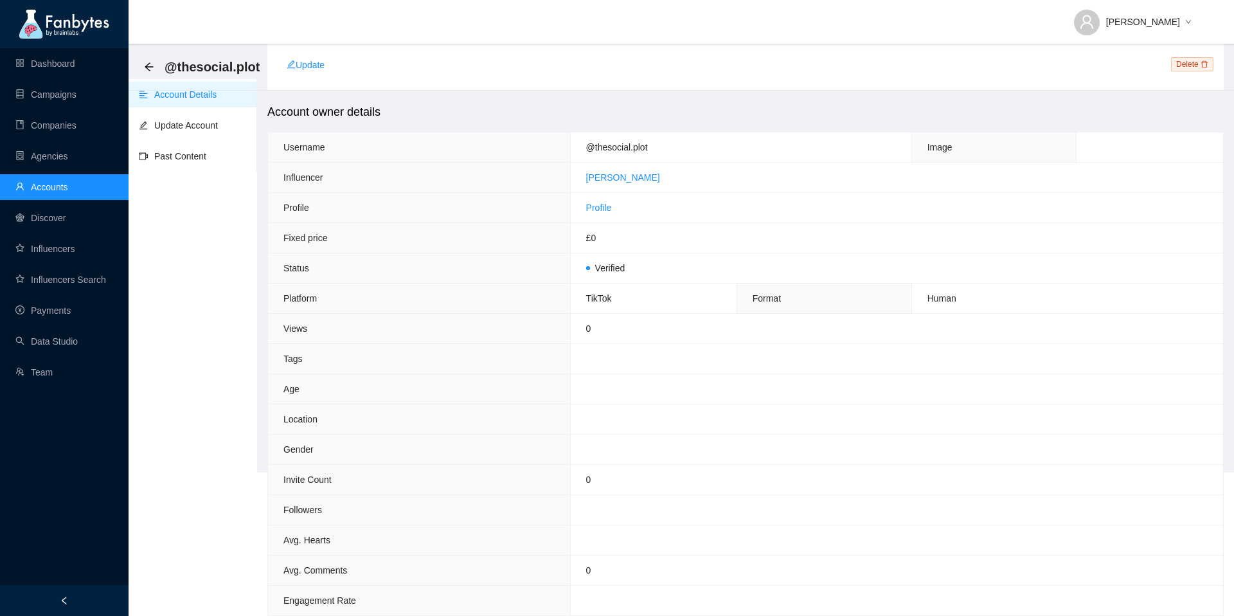
scroll to position [255, 0]
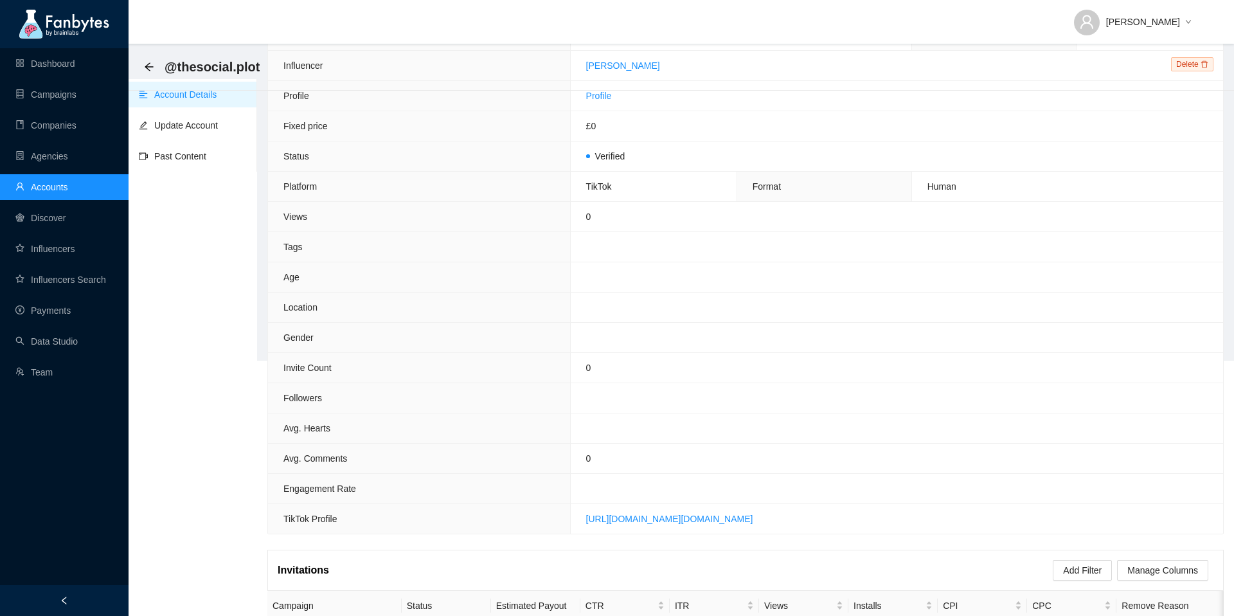
click at [600, 213] on td "0" at bounding box center [896, 216] width 653 height 30
click at [586, 213] on span "0" at bounding box center [588, 216] width 5 height 10
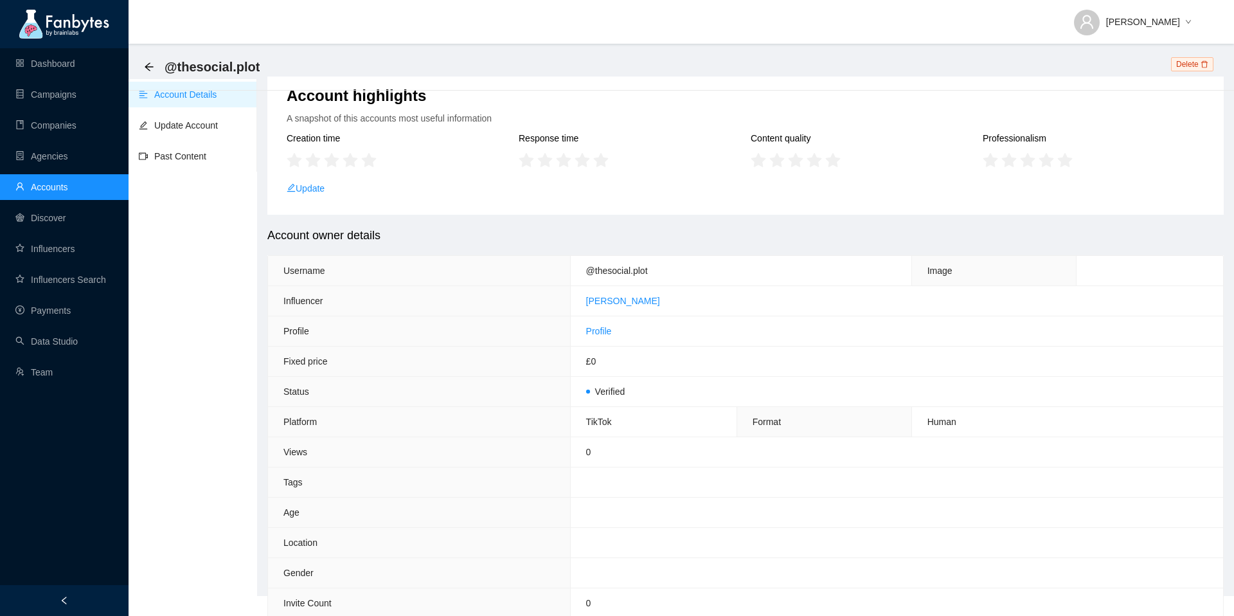
scroll to position [0, 0]
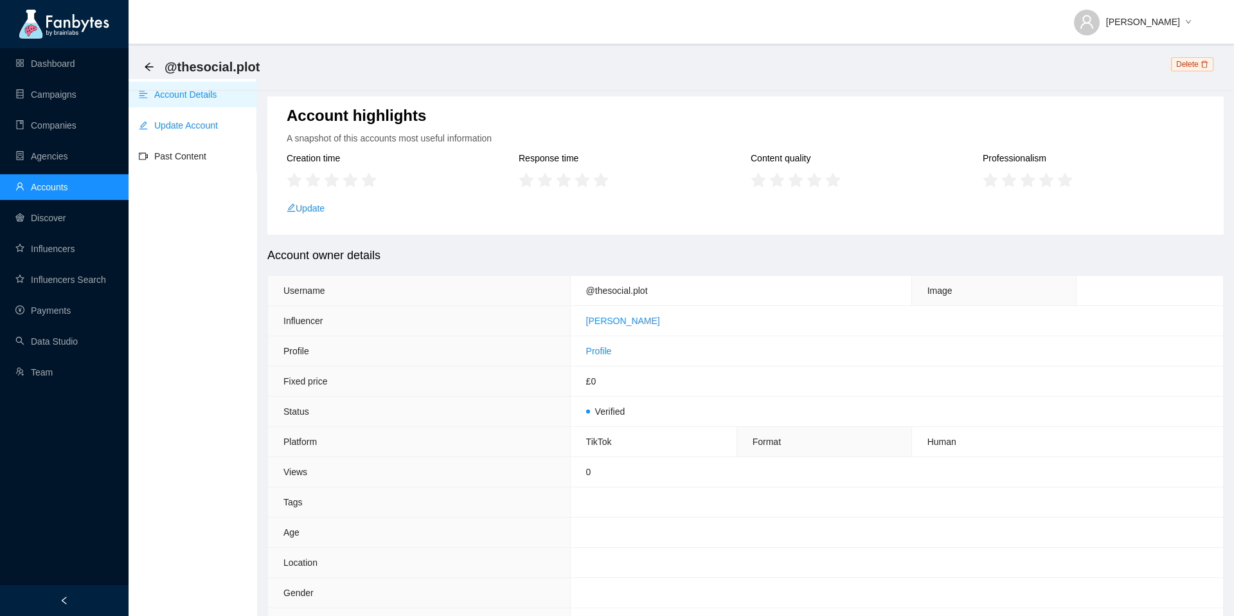
click at [176, 121] on link "Update Account" at bounding box center [178, 125] width 79 height 10
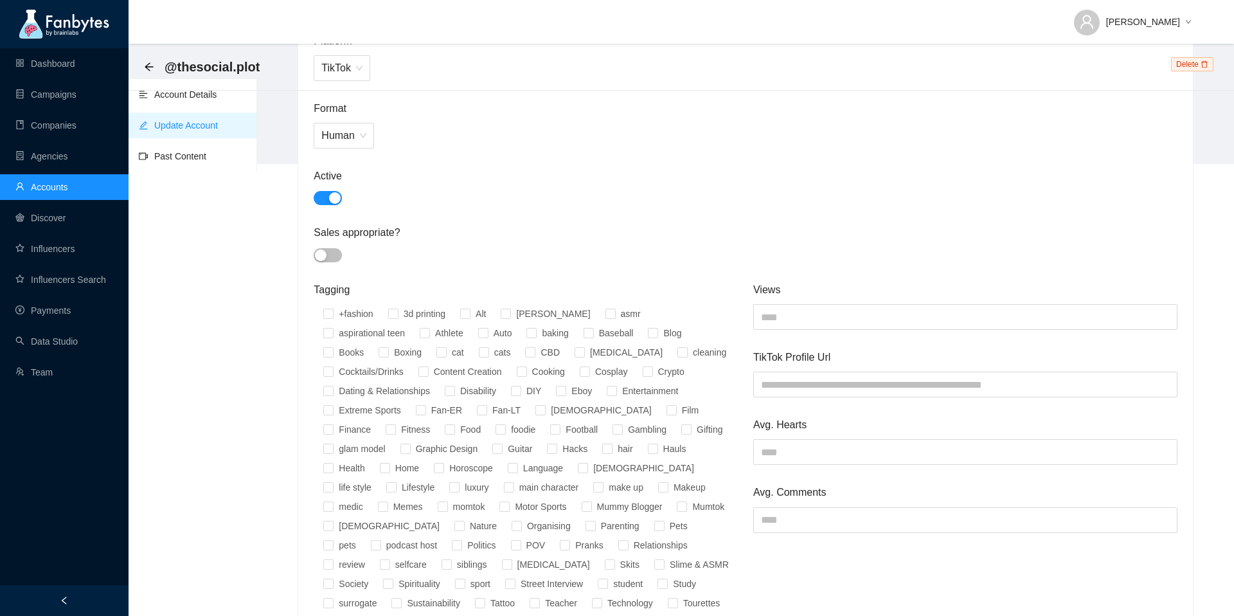
scroll to position [460, 0]
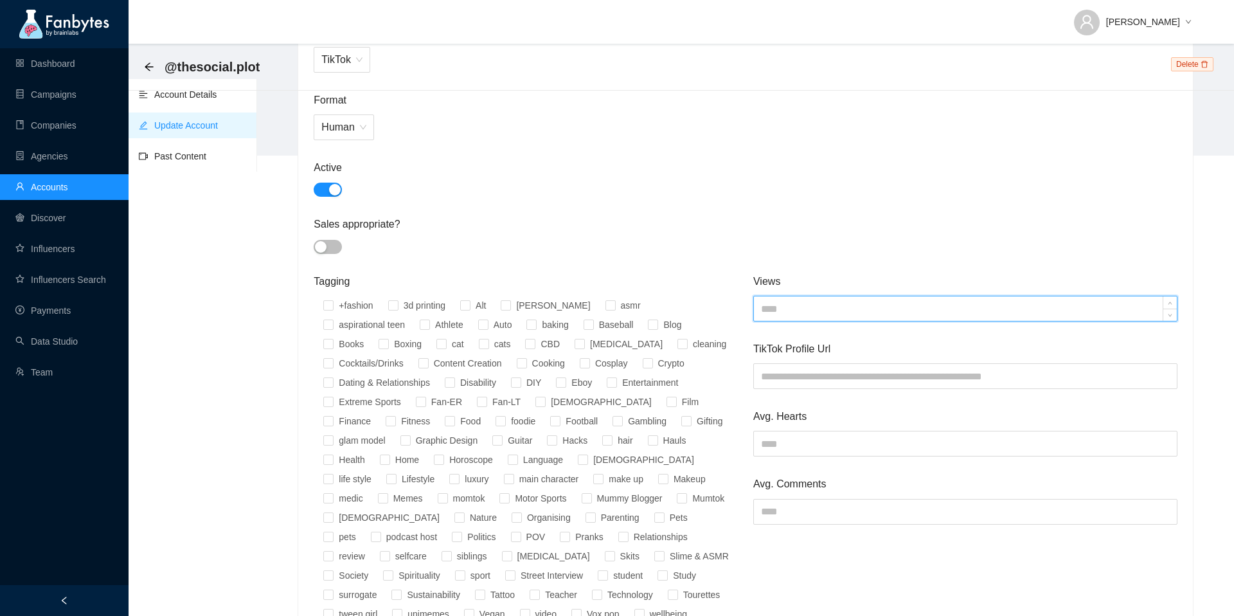
click at [792, 316] on input at bounding box center [965, 308] width 423 height 24
type input "****"
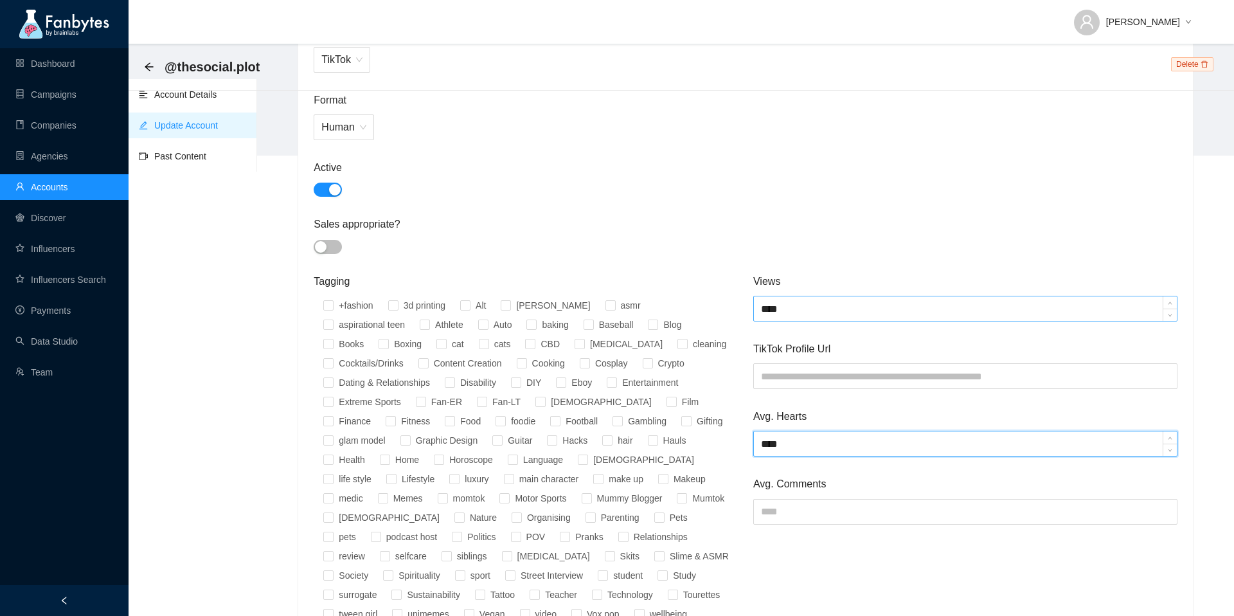
type input "****"
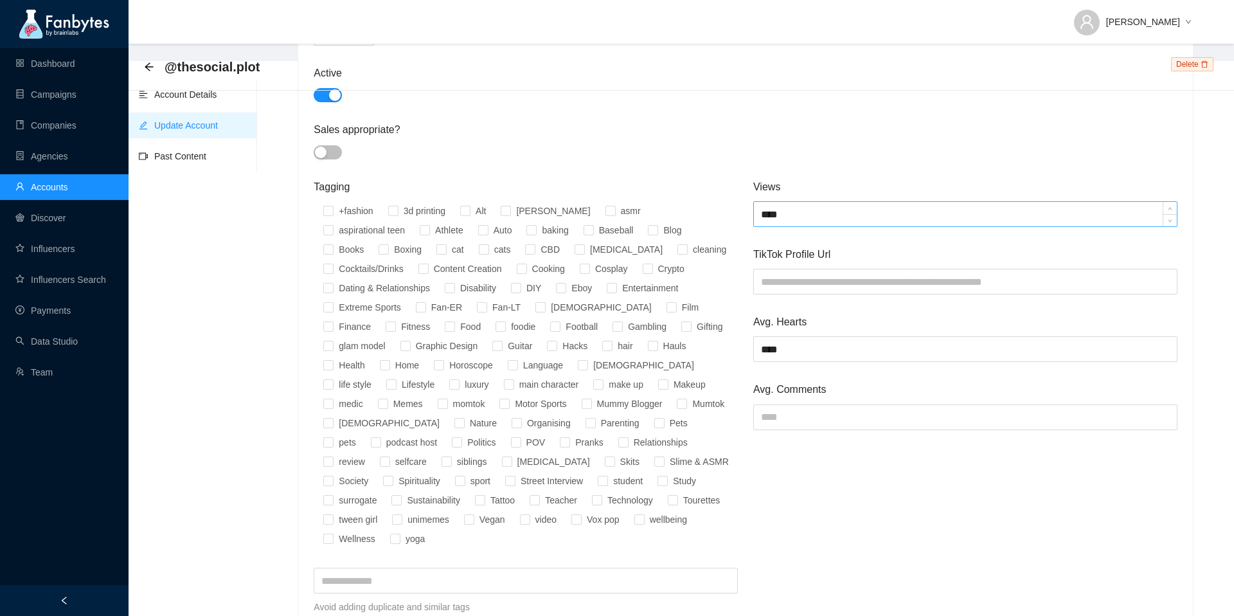
scroll to position [518, 0]
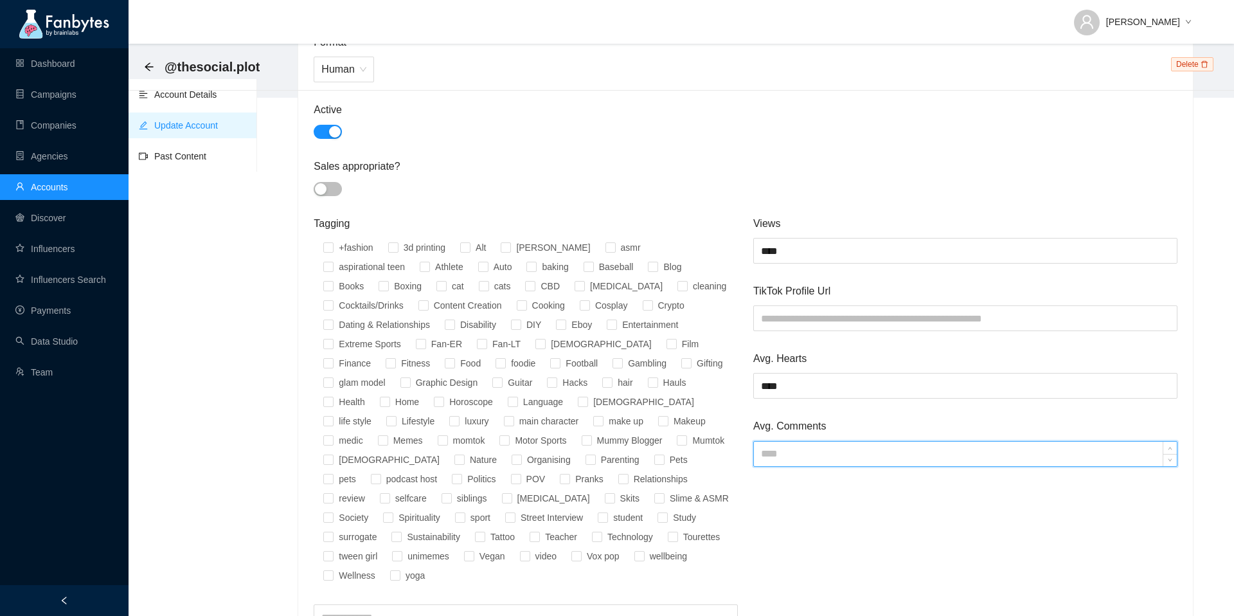
click at [808, 461] on input at bounding box center [965, 453] width 423 height 24
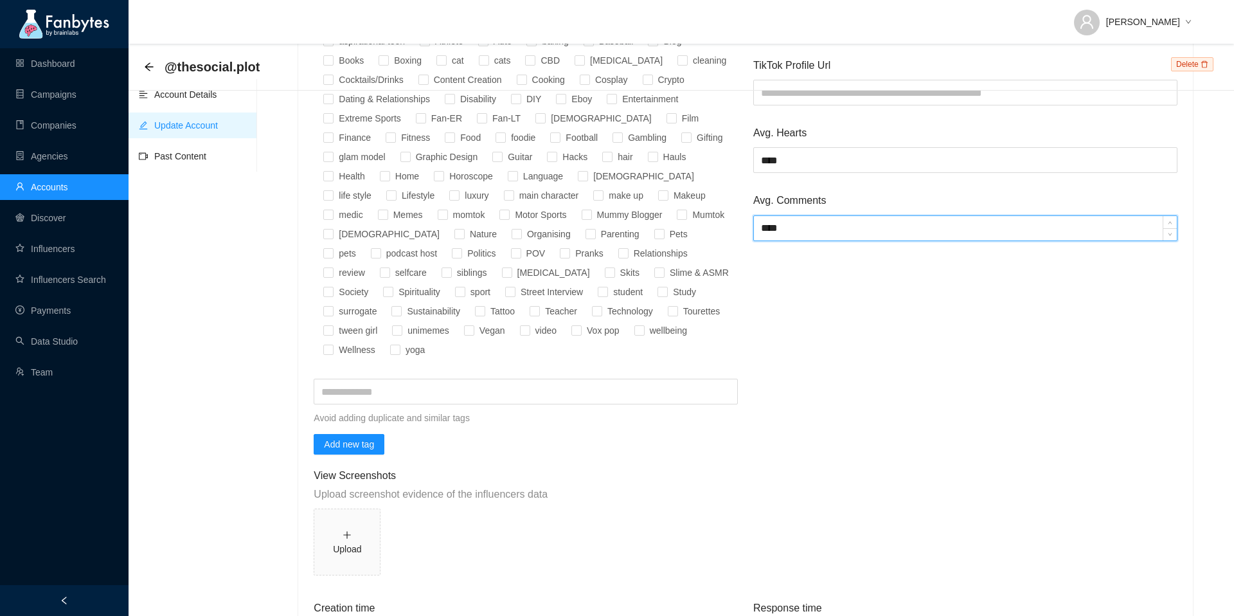
scroll to position [1170, 0]
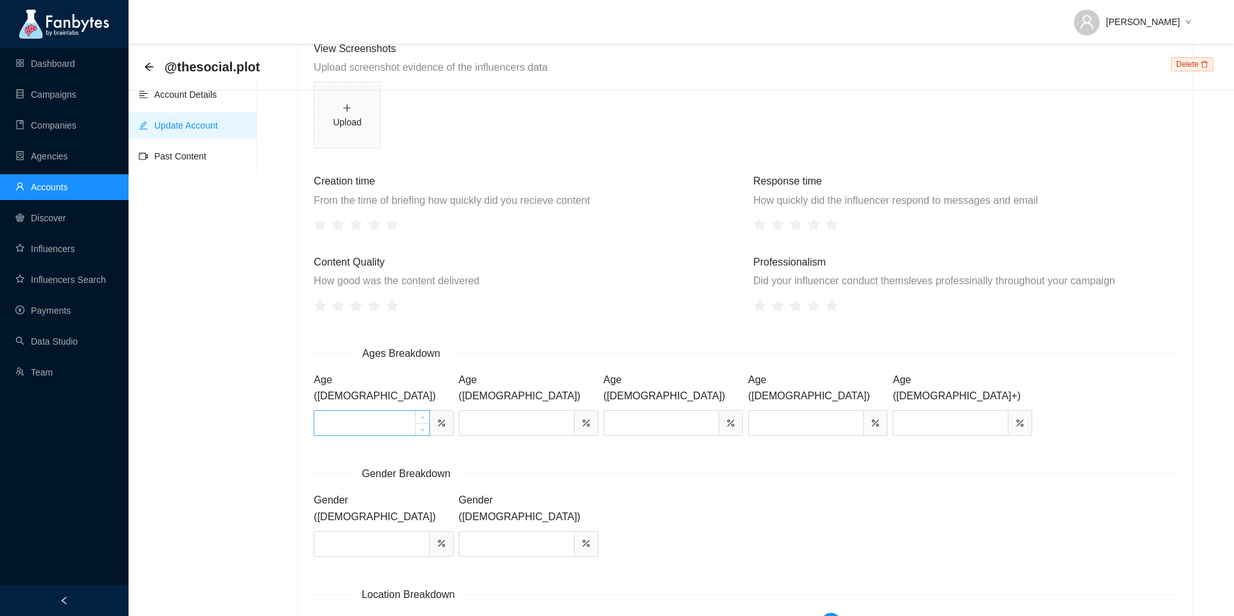
type input "****"
click at [389, 411] on input at bounding box center [371, 423] width 114 height 24
type input "**"
click at [504, 411] on input at bounding box center [516, 423] width 114 height 24
type input "**"
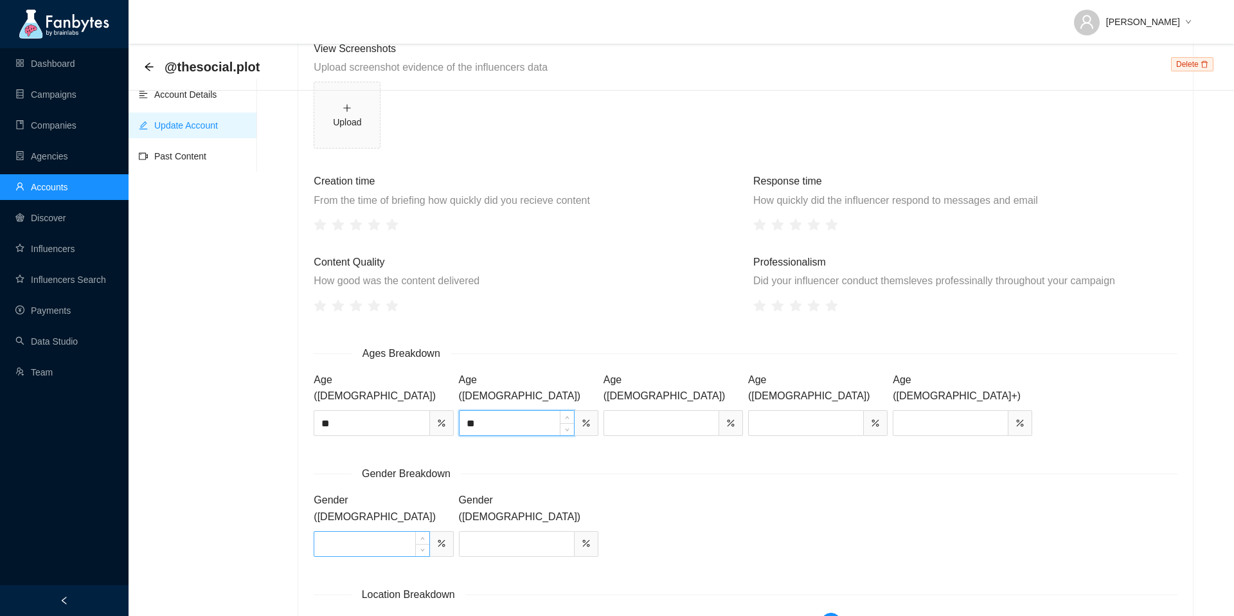
click at [387, 531] on input at bounding box center [371, 543] width 114 height 24
type input "**"
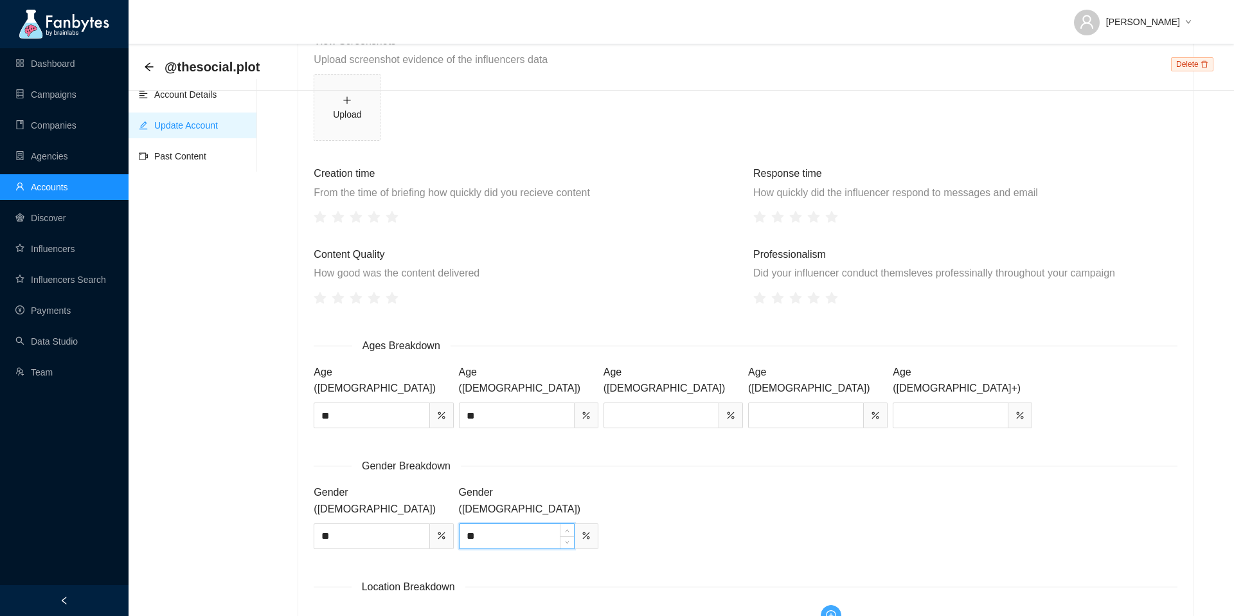
type input "**"
click at [839, 610] on span "plus-circle" at bounding box center [830, 615] width 19 height 10
type input "**********"
click at [421, 612] on div "[GEOGRAPHIC_DATA]" at bounding box center [455, 616] width 269 height 14
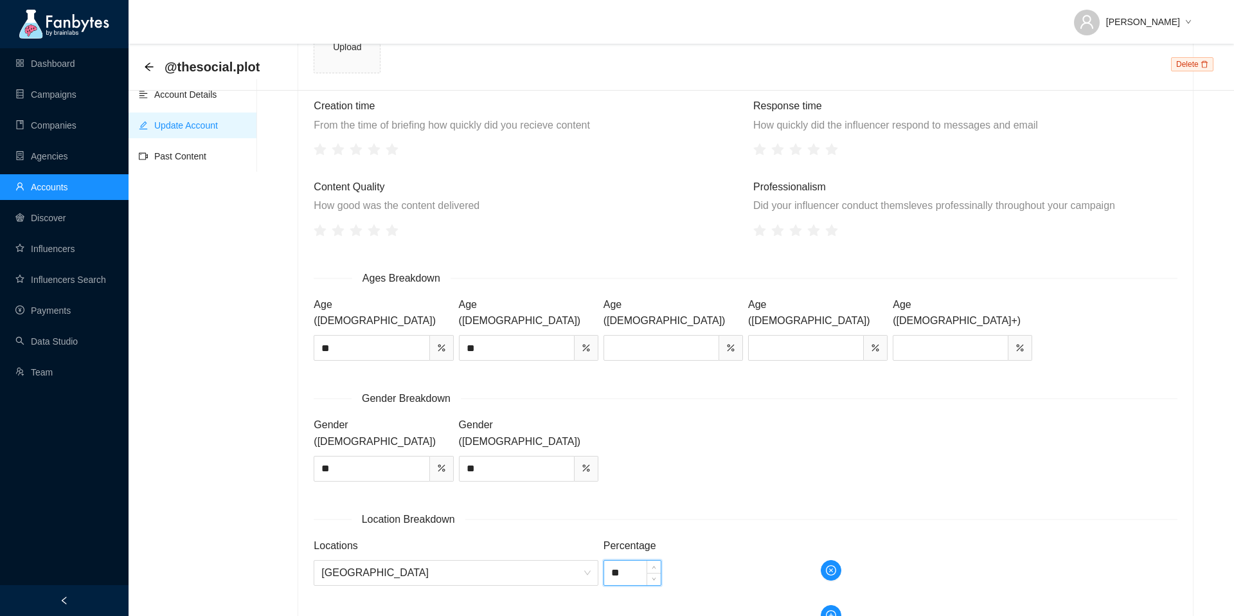
type input "**"
type input "*"
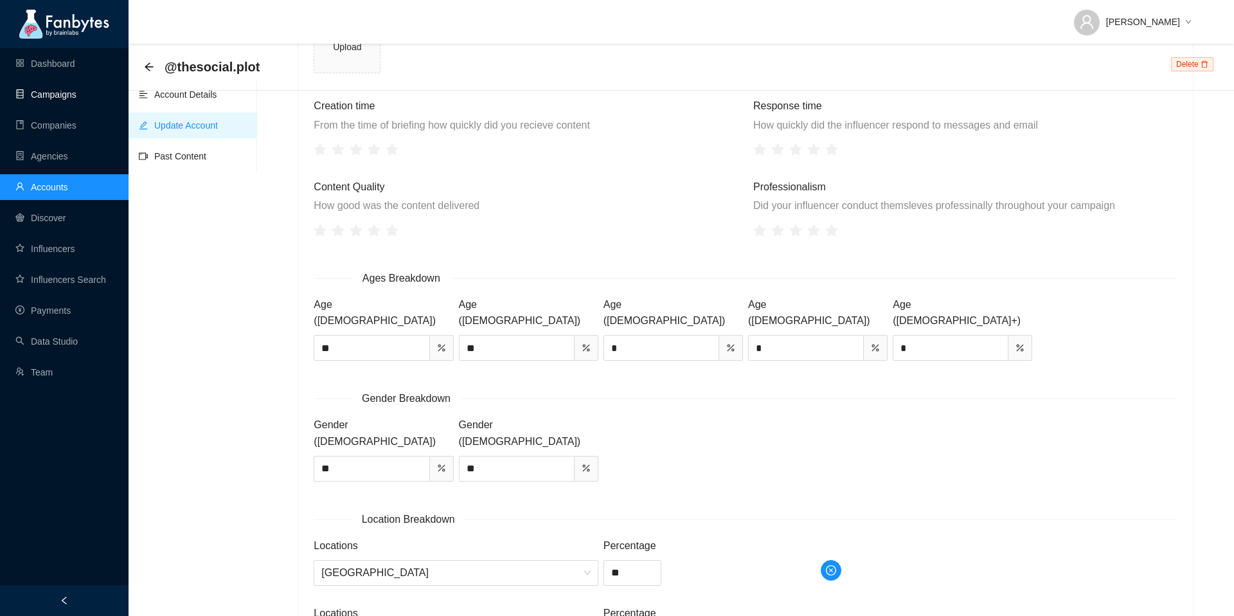
click at [58, 93] on link "Campaigns" at bounding box center [45, 94] width 61 height 10
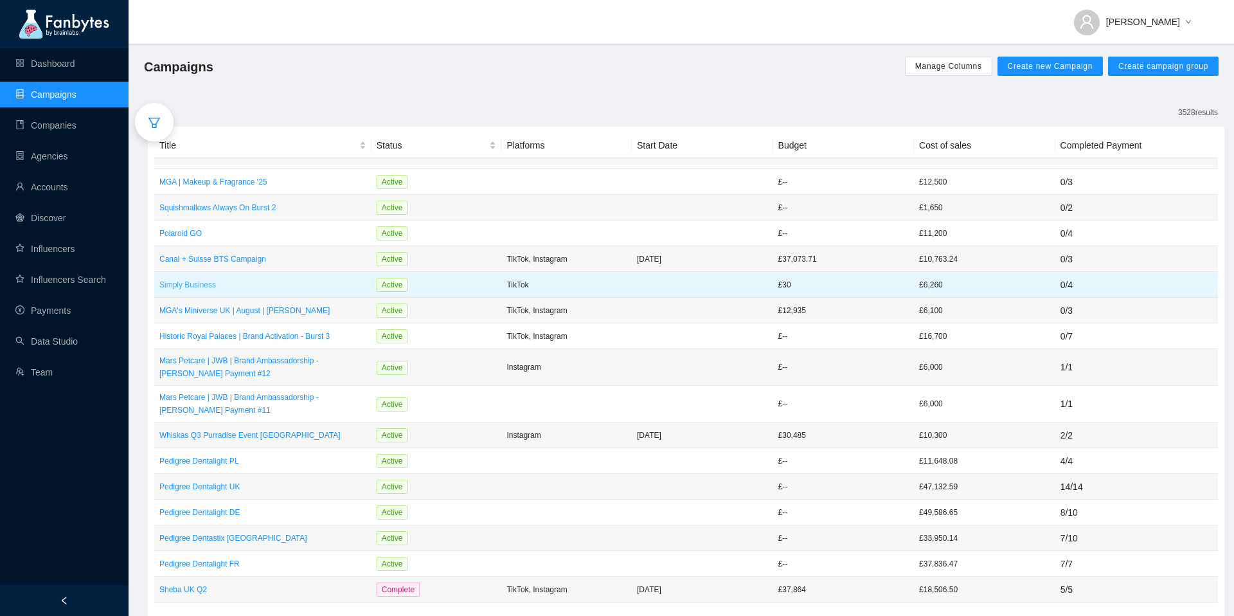
click at [226, 287] on p "Simply Business" at bounding box center [262, 284] width 207 height 13
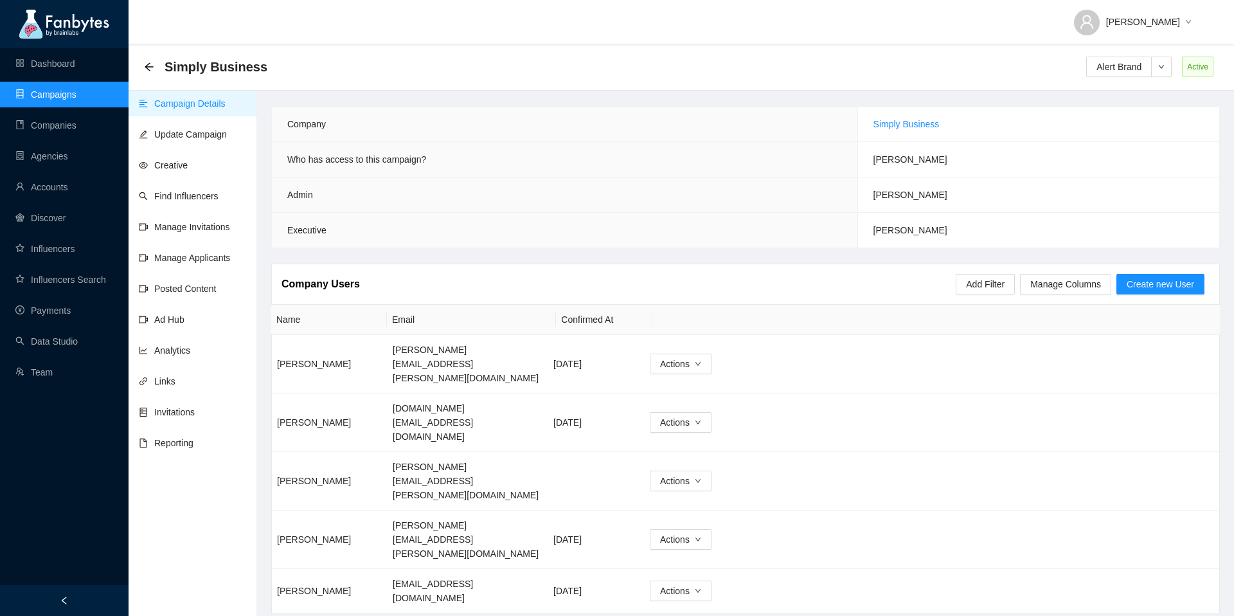
scroll to position [13, 0]
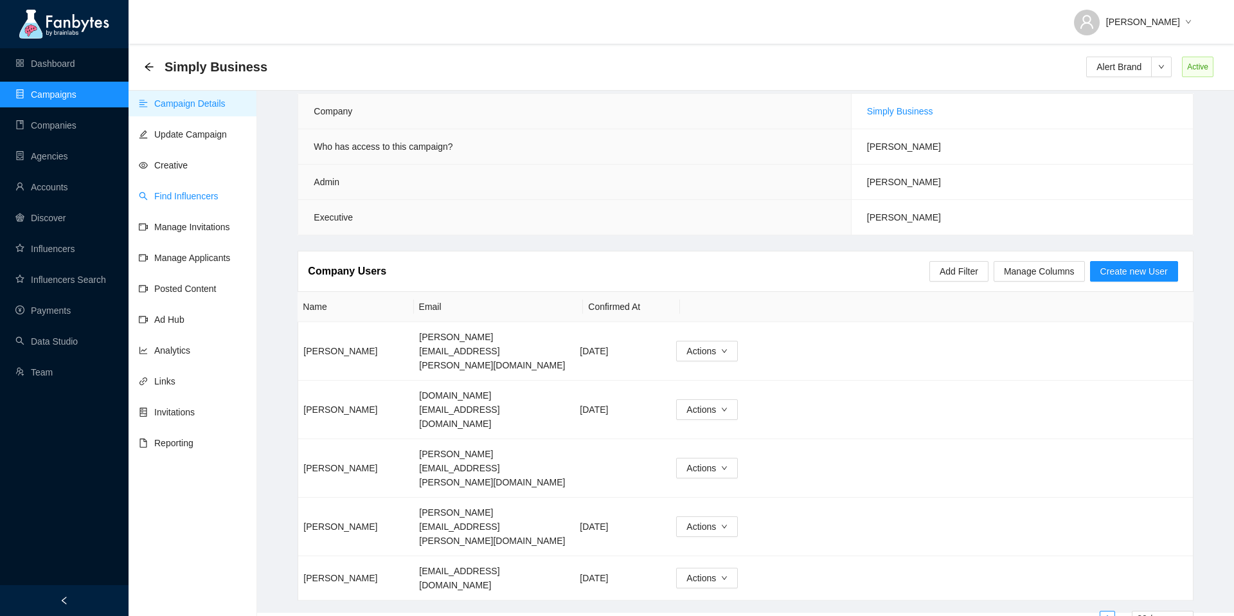
click at [181, 192] on link "Find Influencers" at bounding box center [179, 196] width 80 height 10
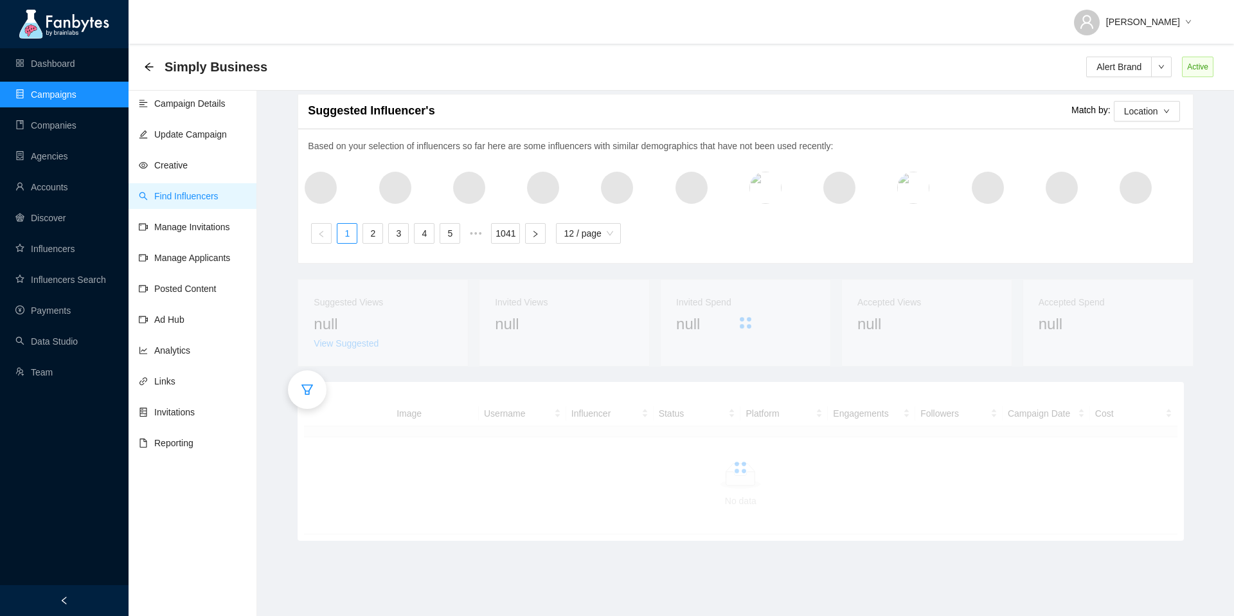
scroll to position [10, 0]
click at [307, 386] on icon "filter" at bounding box center [307, 389] width 13 height 13
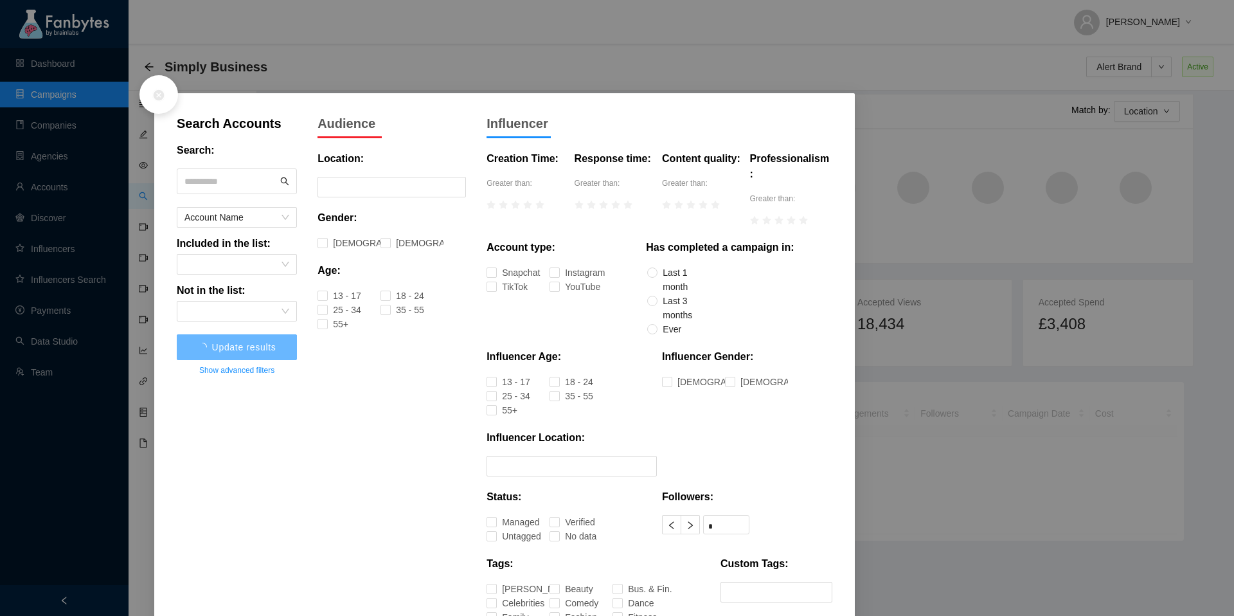
click at [246, 179] on input "text" at bounding box center [230, 181] width 93 height 19
type input "**********"
click at [260, 342] on span "Update results" at bounding box center [237, 347] width 64 height 10
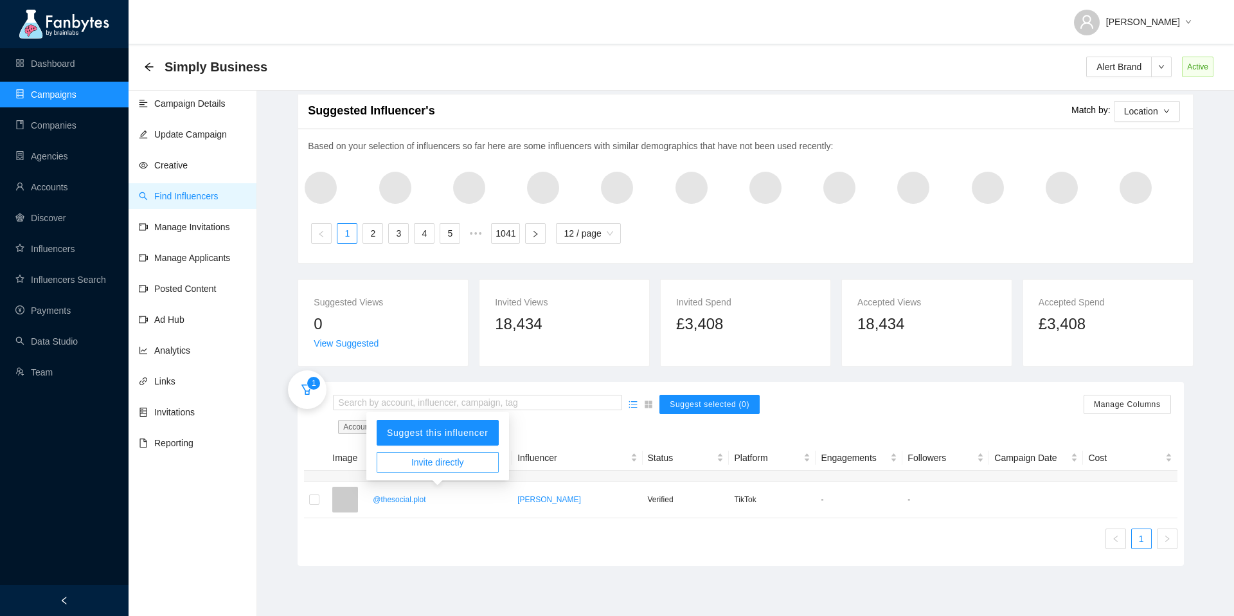
click at [462, 465] on span "Invite directly" at bounding box center [437, 462] width 53 height 14
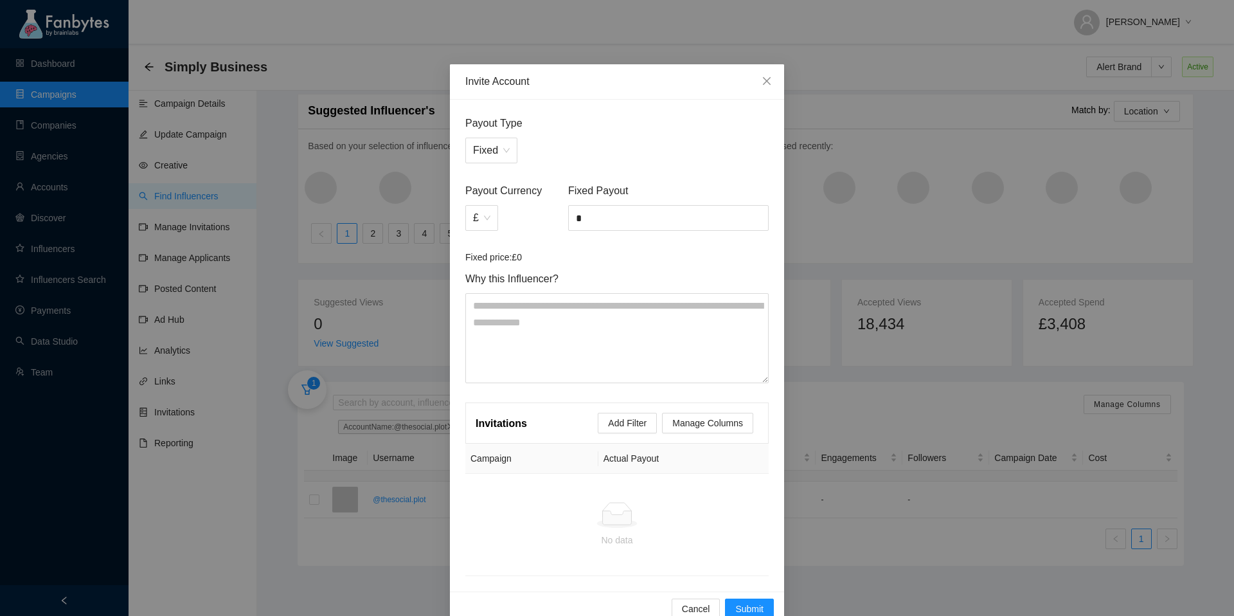
scroll to position [25, 0]
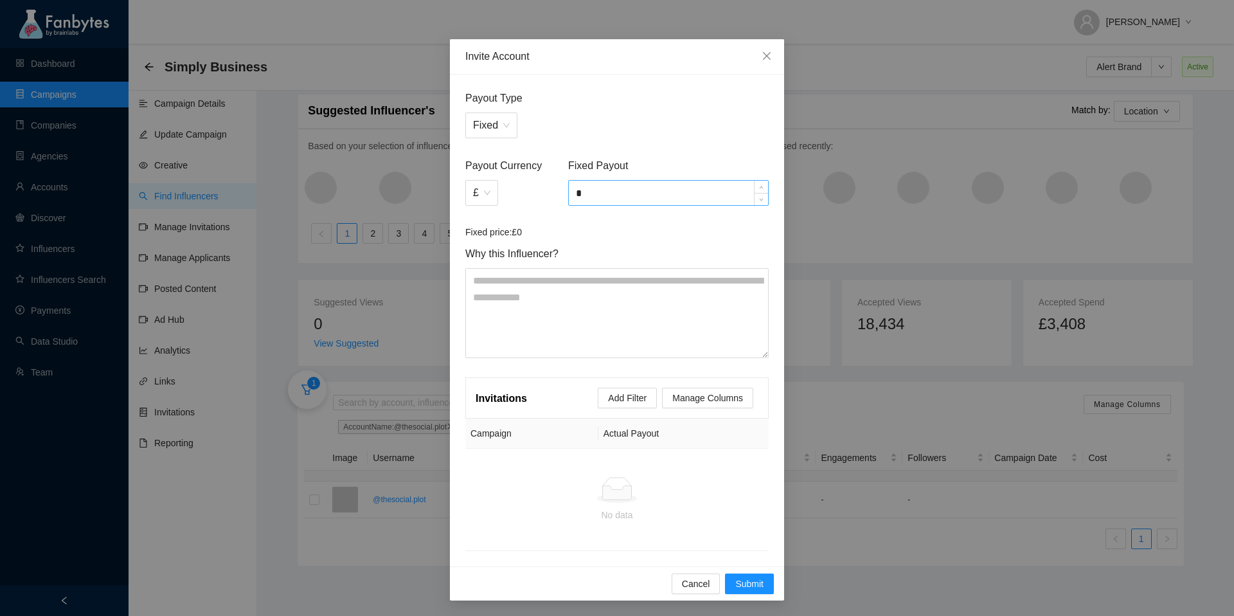
click at [585, 200] on input "*" at bounding box center [668, 193] width 199 height 24
type input "*"
click at [744, 574] on button "Submit" at bounding box center [749, 583] width 49 height 21
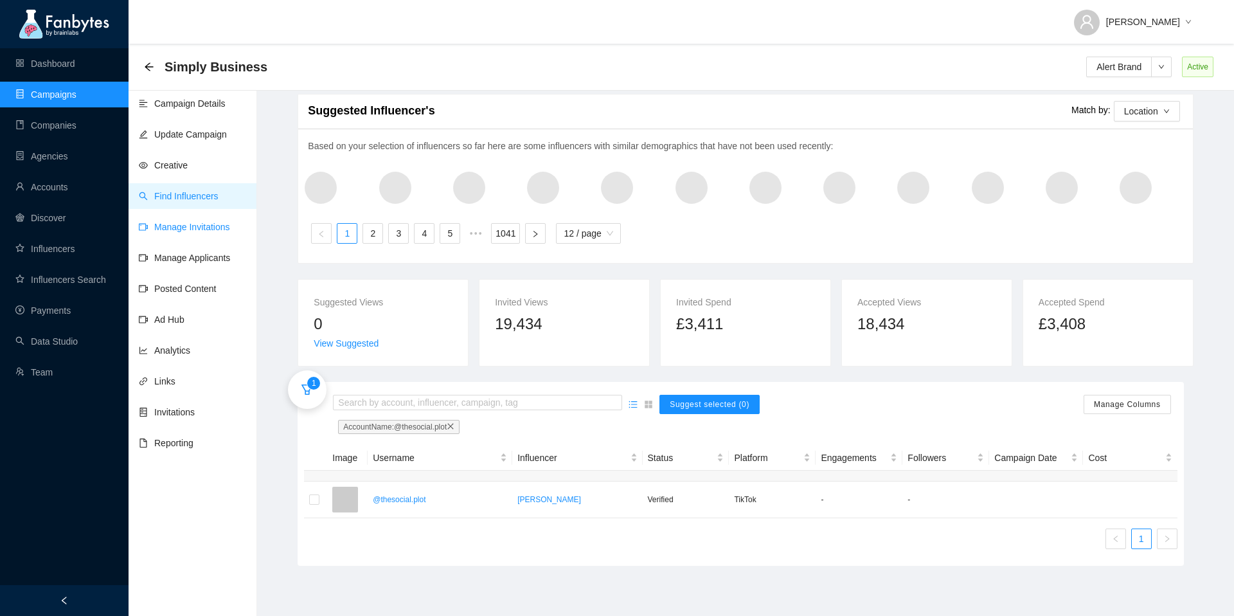
click at [206, 223] on link "Manage Invitations" at bounding box center [184, 227] width 91 height 10
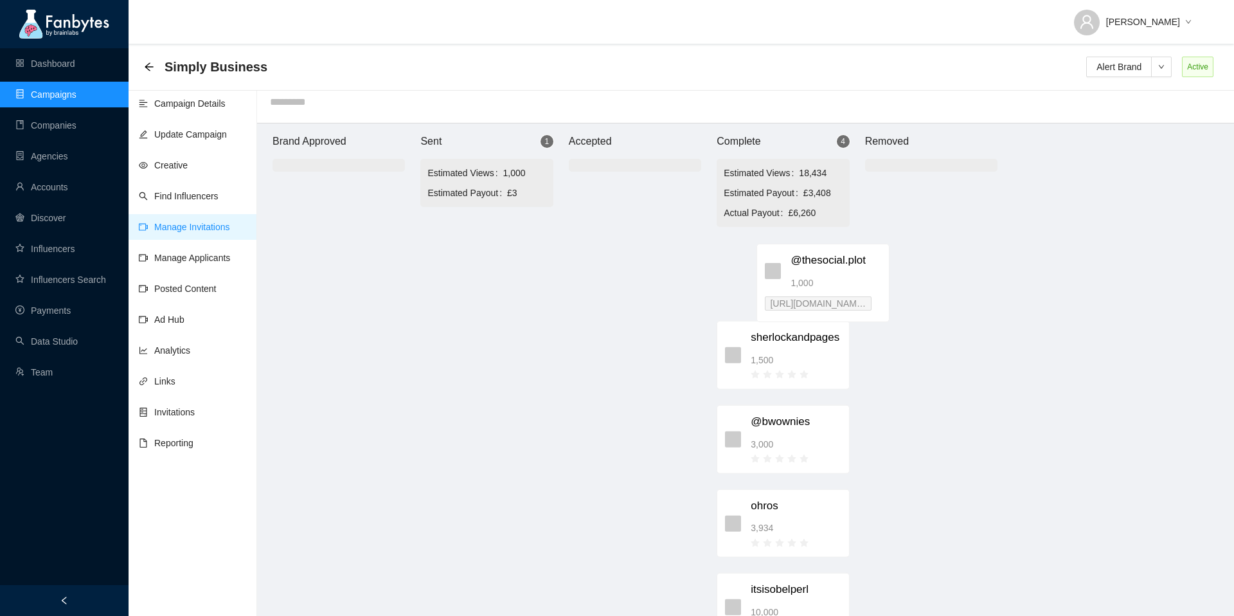
drag, startPoint x: 485, startPoint y: 236, endPoint x: 817, endPoint y: 251, distance: 333.2
click at [817, 251] on div "Brand Approved Sent 1 Estimated Views 1,000 Estimated Payout £3 @thesocial.plot…" at bounding box center [634, 370] width 771 height 495
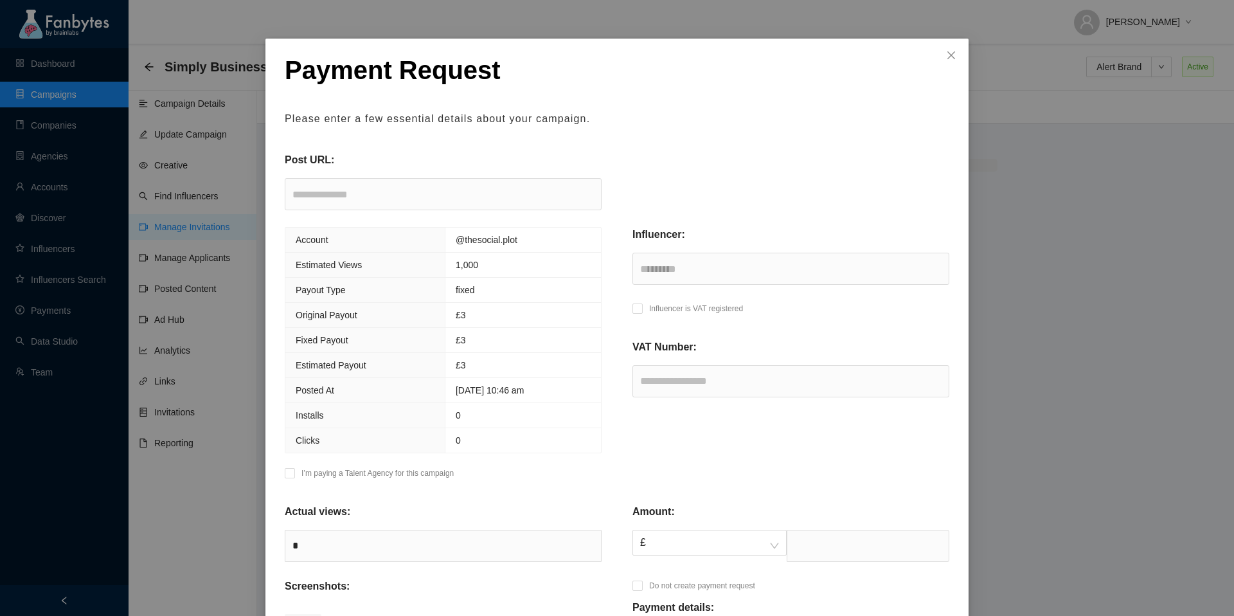
scroll to position [39, 0]
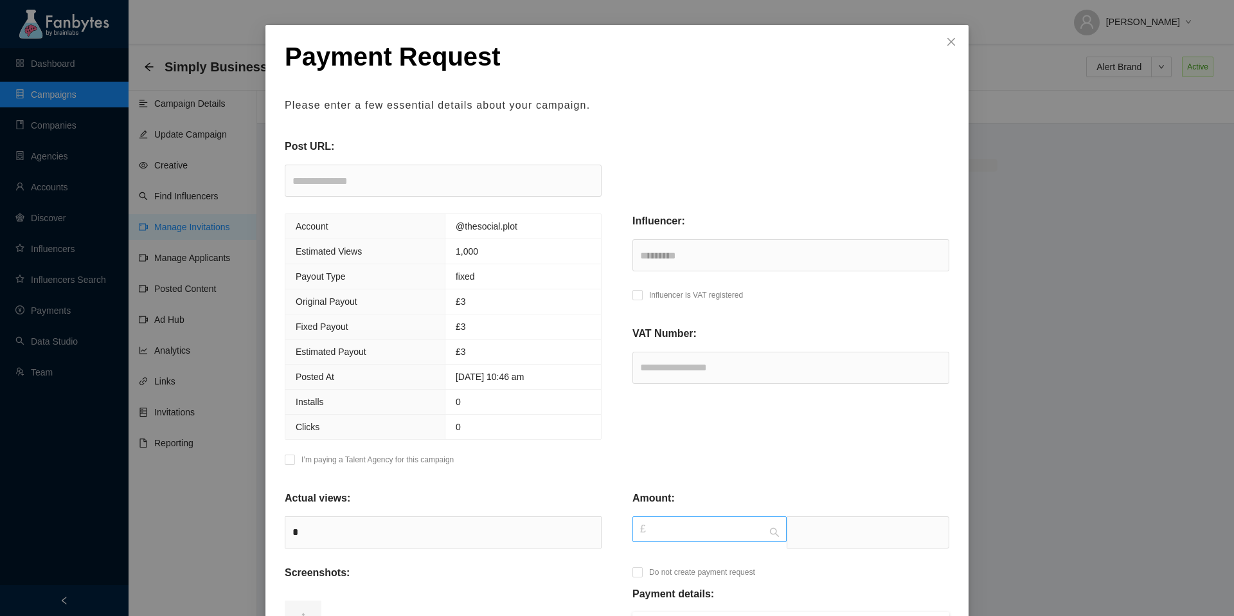
click at [767, 530] on span "£" at bounding box center [709, 529] width 139 height 24
click at [680, 355] on div "£" at bounding box center [709, 356] width 139 height 14
click at [833, 531] on input "text" at bounding box center [868, 532] width 163 height 32
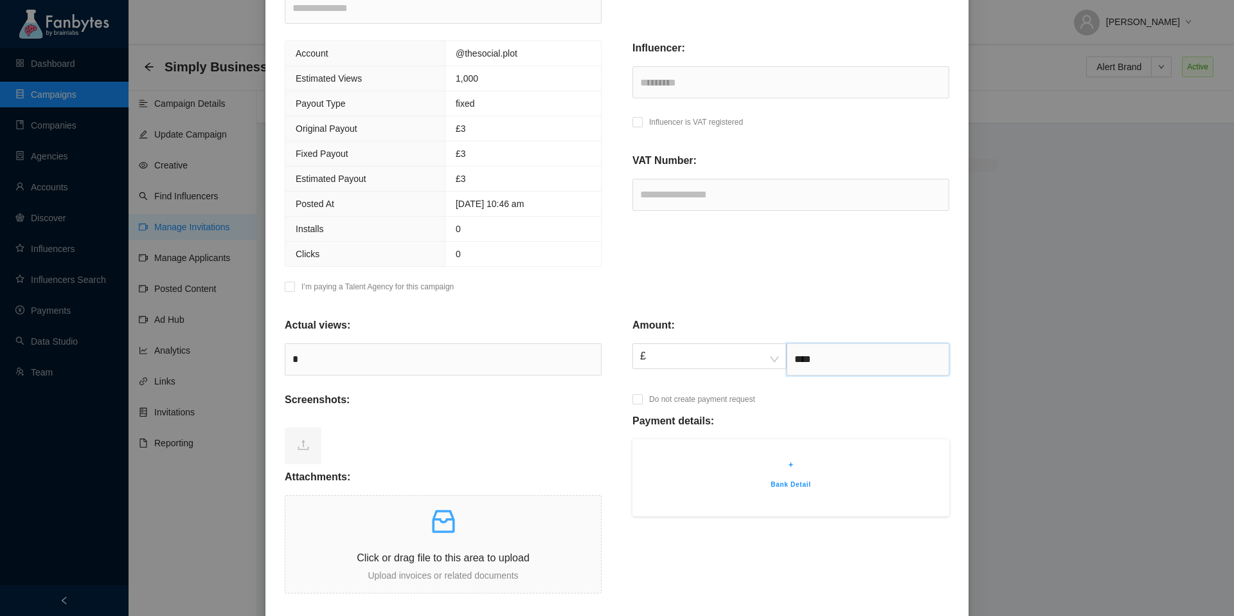
scroll to position [243, 0]
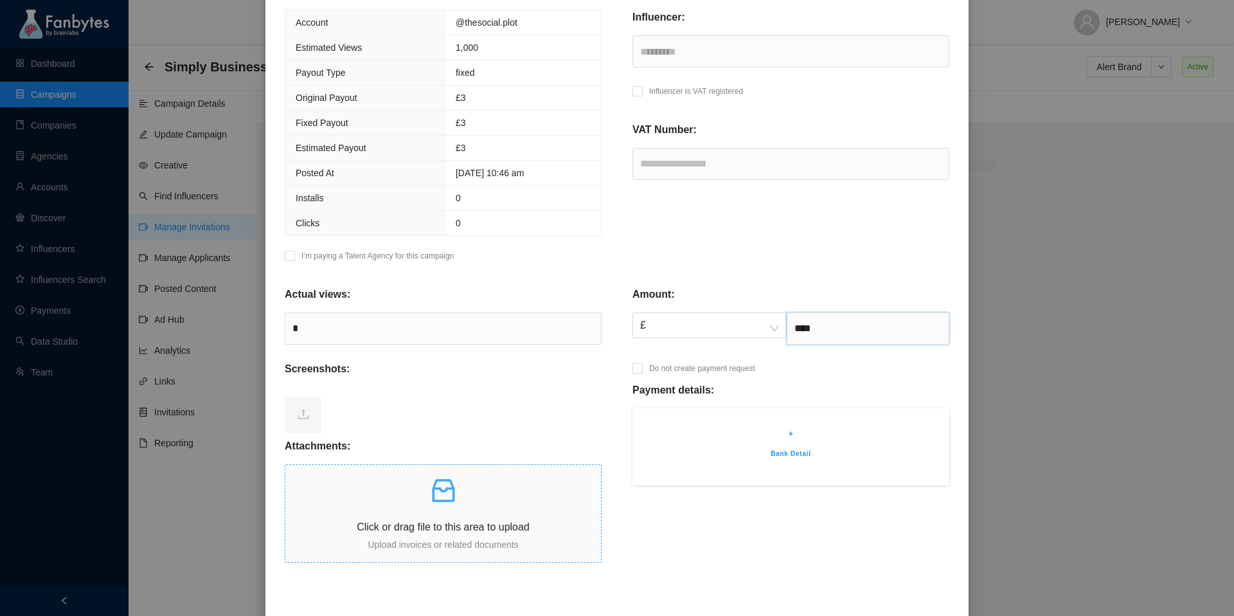
type input "****"
click at [499, 495] on p at bounding box center [443, 490] width 316 height 31
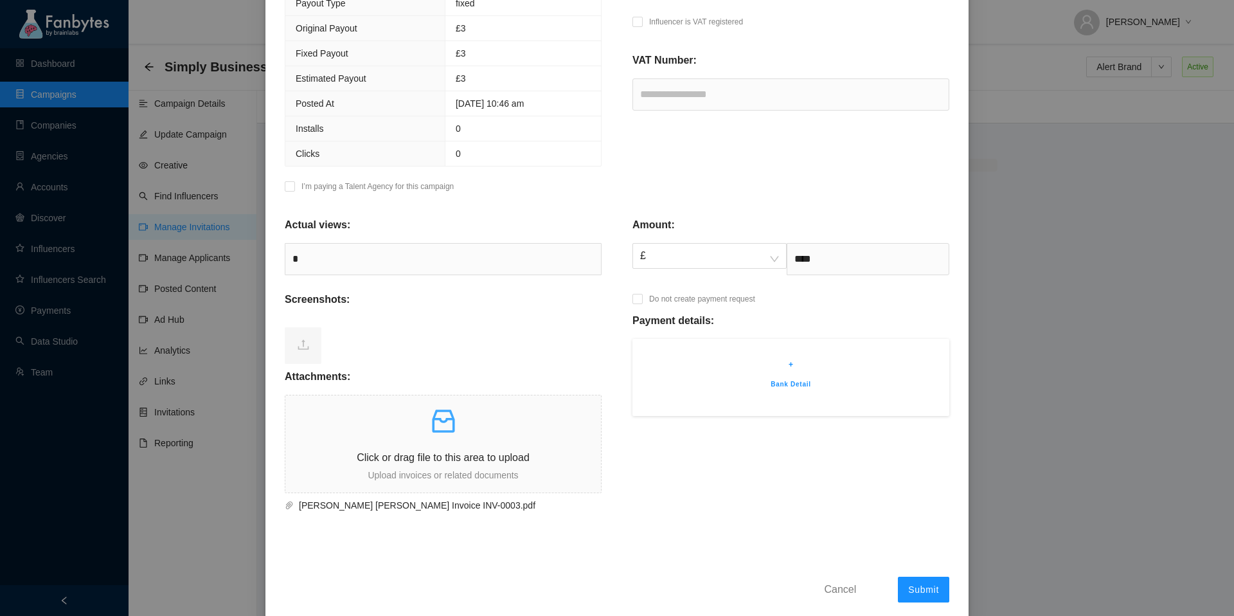
scroll to position [330, 0]
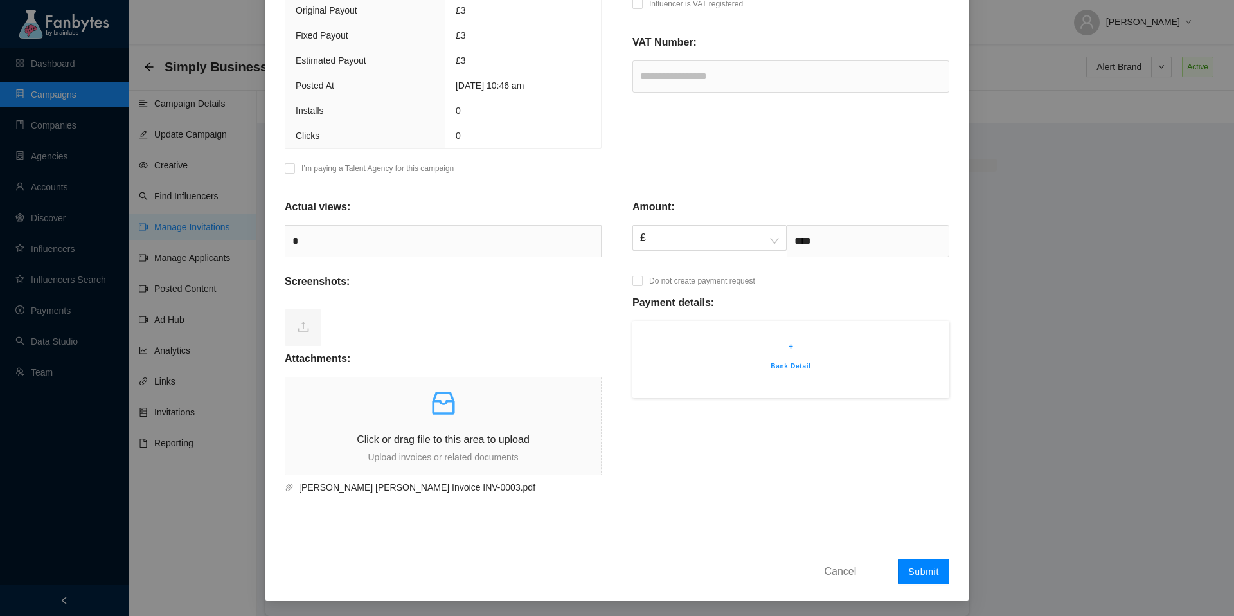
click at [916, 563] on button "Submit" at bounding box center [923, 571] width 51 height 26
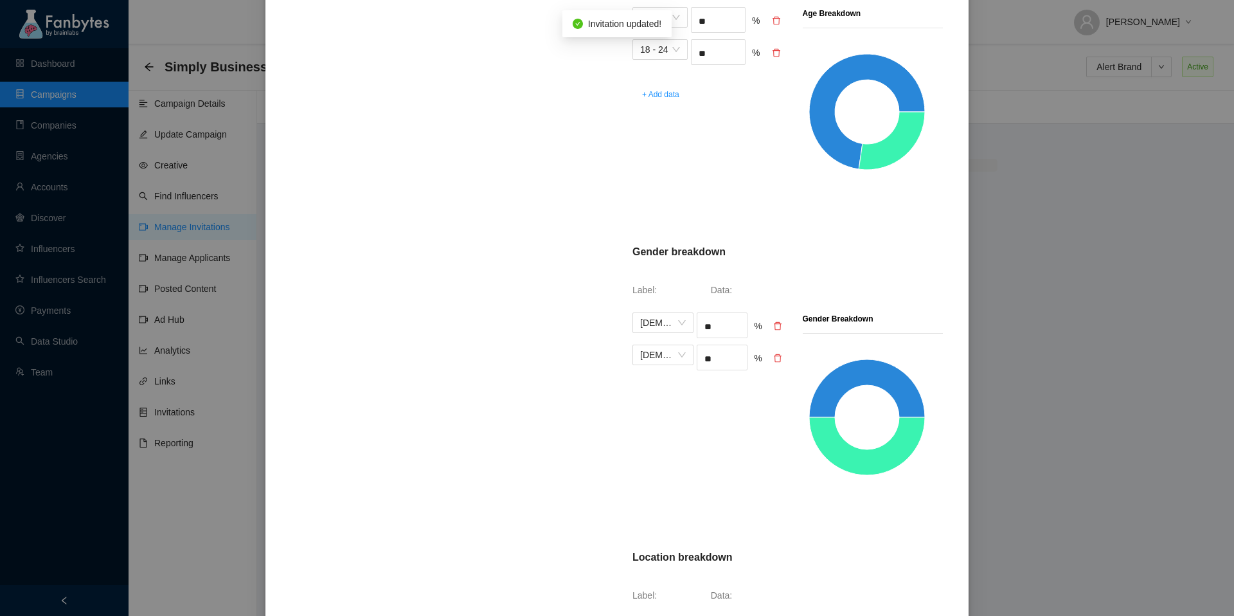
scroll to position [639, 0]
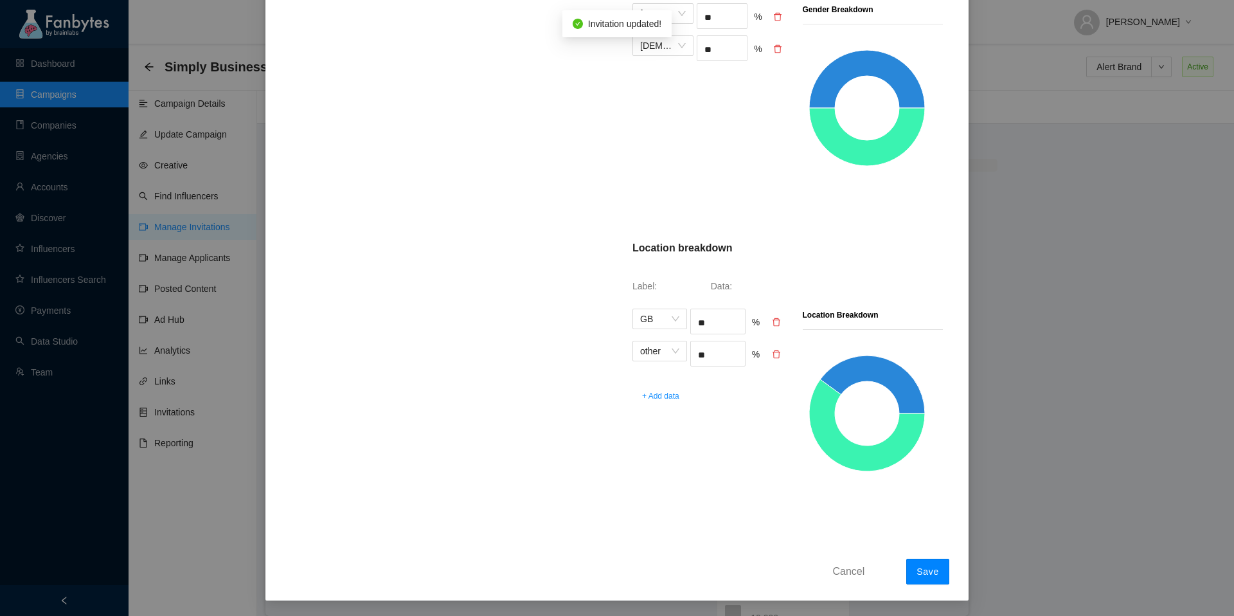
click at [922, 580] on button "Save" at bounding box center [927, 571] width 43 height 26
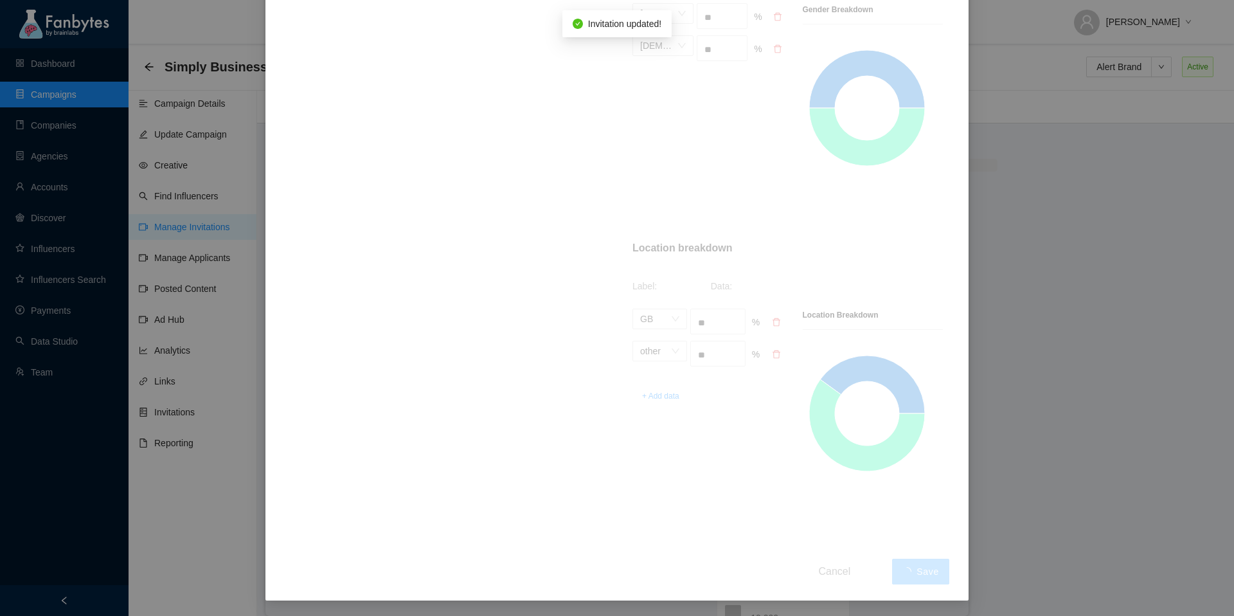
scroll to position [0, 0]
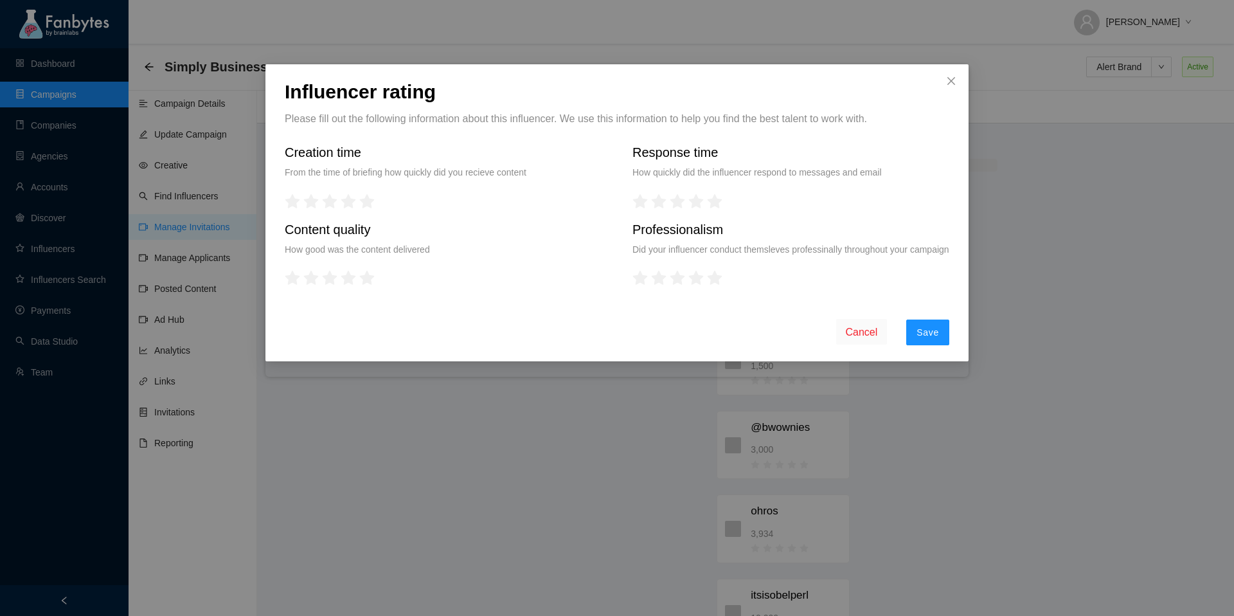
click at [932, 361] on div "Influencer rating Please fill out the following information about this influenc…" at bounding box center [616, 212] width 703 height 297
click at [931, 337] on span "Save" at bounding box center [927, 332] width 22 height 10
